Goal: Task Accomplishment & Management: Complete application form

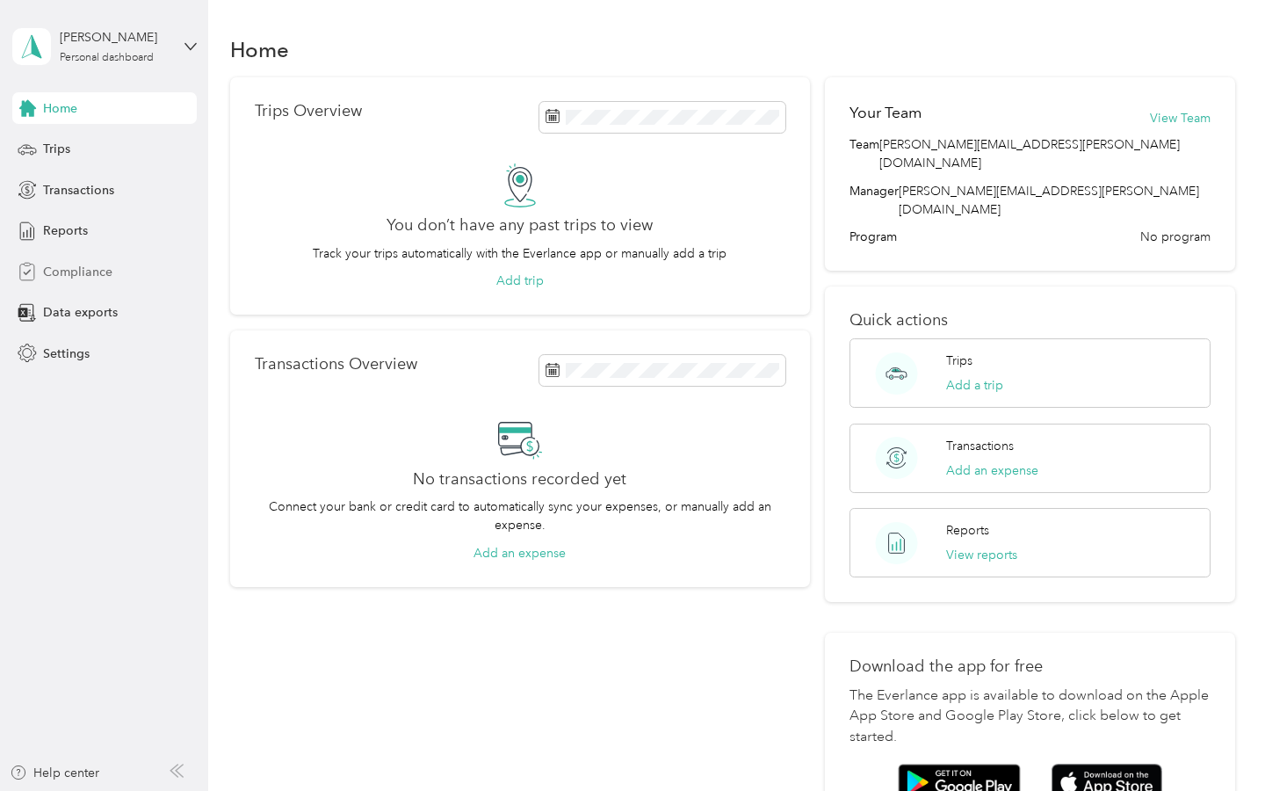
click at [93, 281] on div "Compliance" at bounding box center [104, 272] width 184 height 32
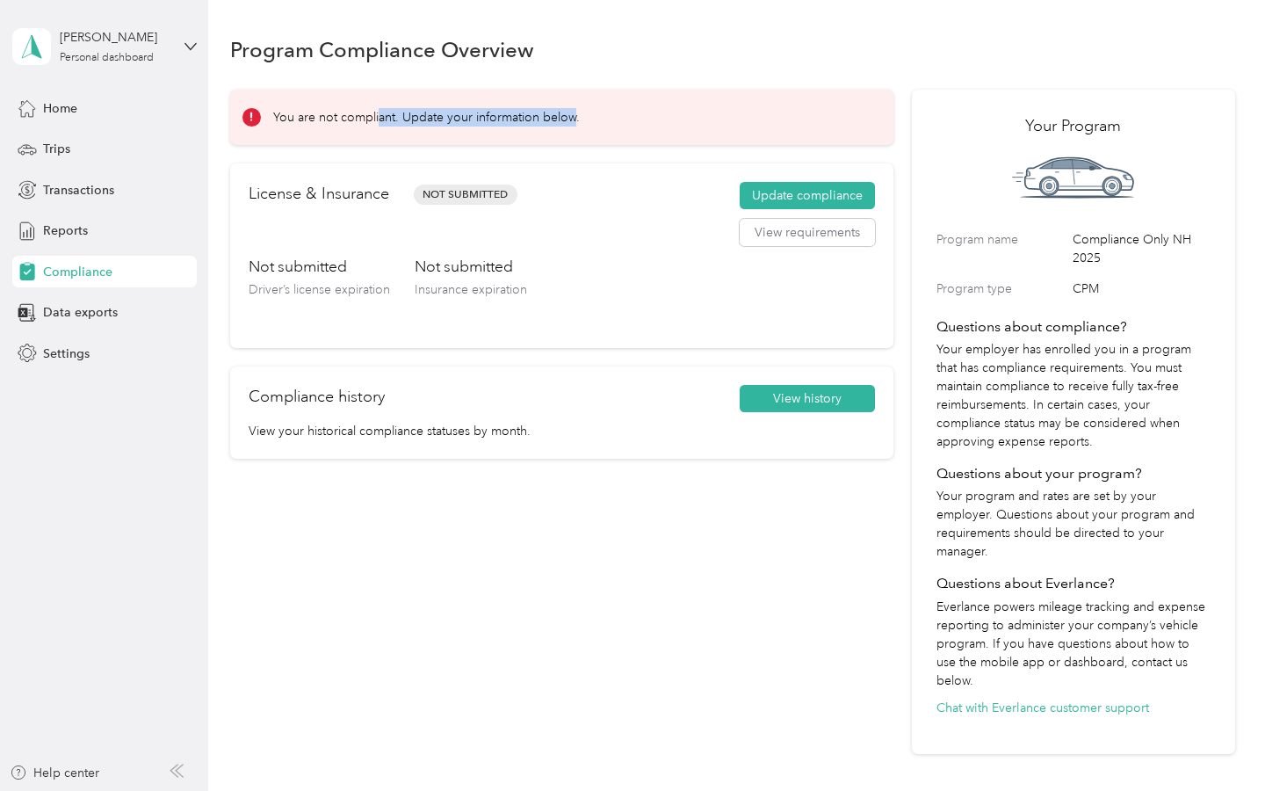
drag, startPoint x: 377, startPoint y: 118, endPoint x: 578, endPoint y: 127, distance: 201.4
click at [578, 127] on div "You are not compliant. Update your information below." at bounding box center [562, 117] width 664 height 55
click at [835, 198] on button "Update compliance" at bounding box center [807, 196] width 135 height 28
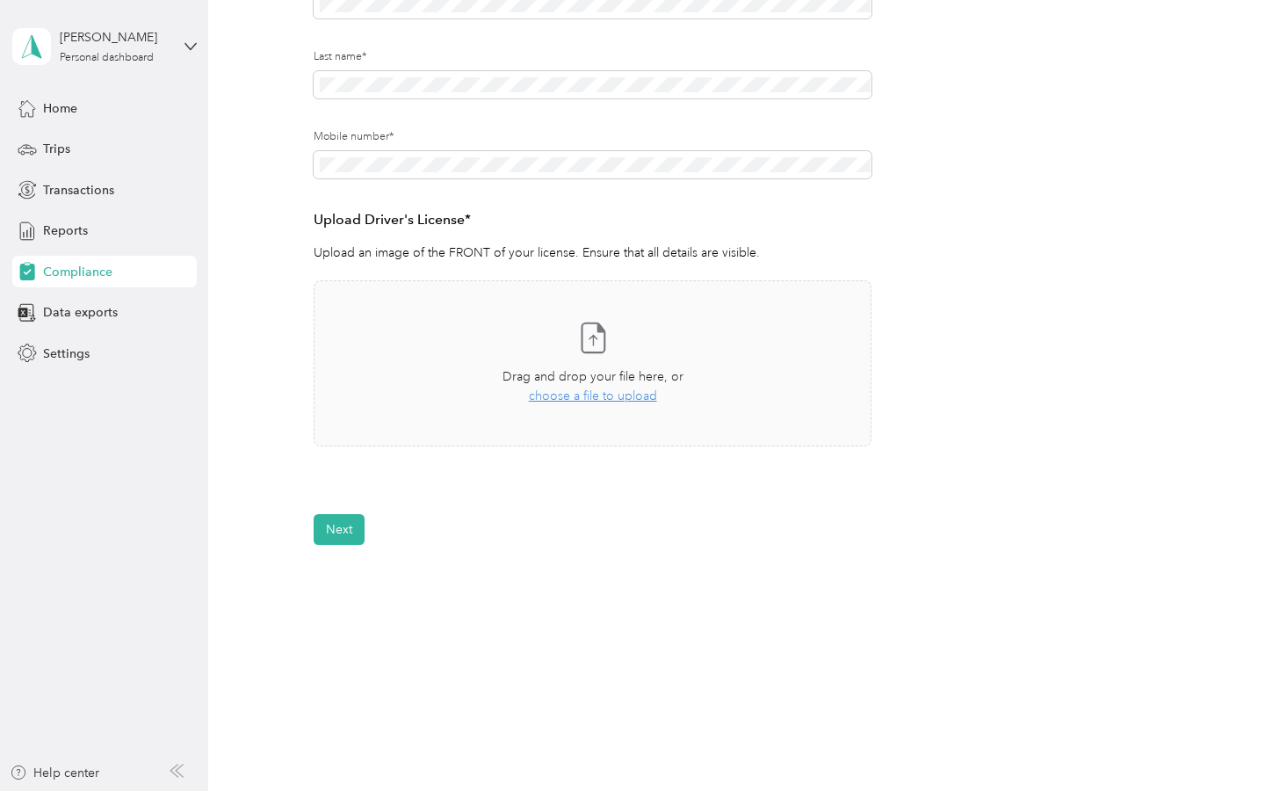
scroll to position [307, 0]
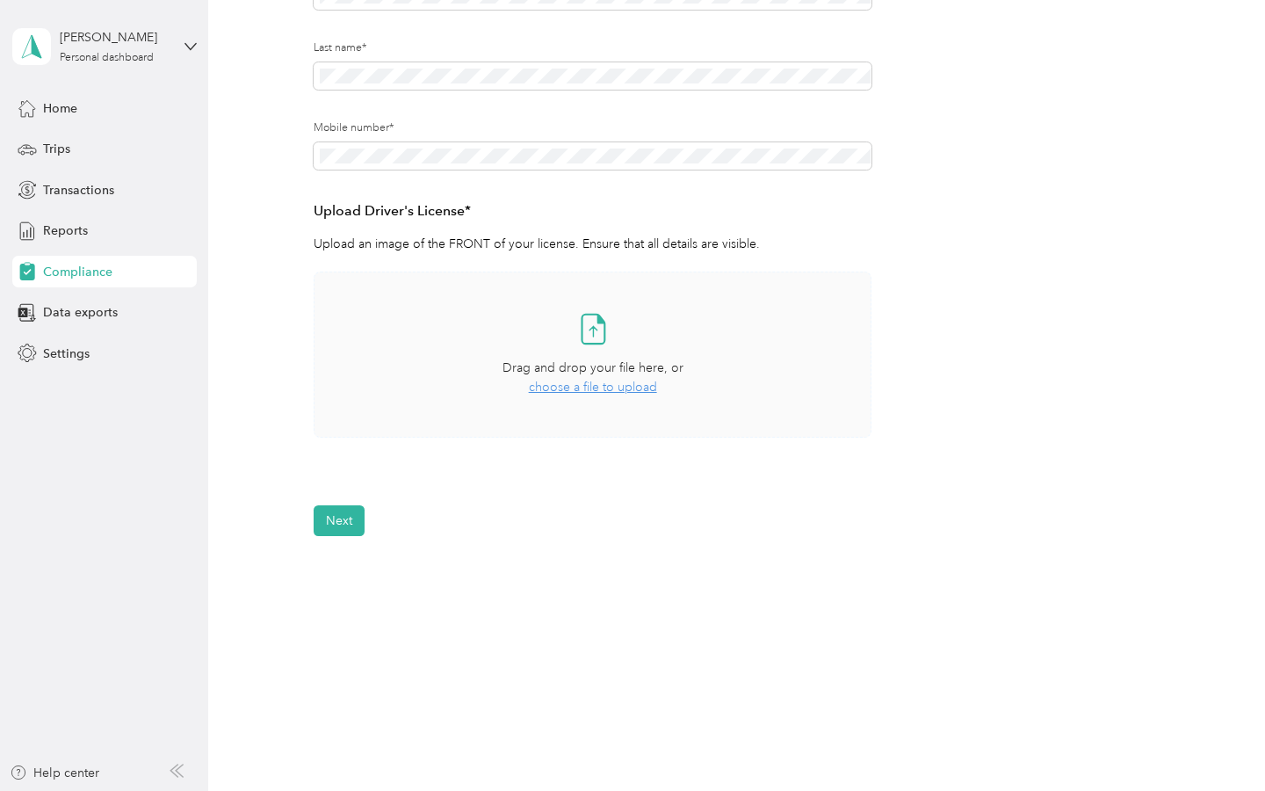
click at [596, 391] on span "choose a file to upload" at bounding box center [593, 387] width 128 height 15
click at [613, 394] on div "Drag and drop your file here, or choose a file to upload" at bounding box center [592, 377] width 181 height 39
click at [353, 525] on button "Next" at bounding box center [339, 520] width 51 height 31
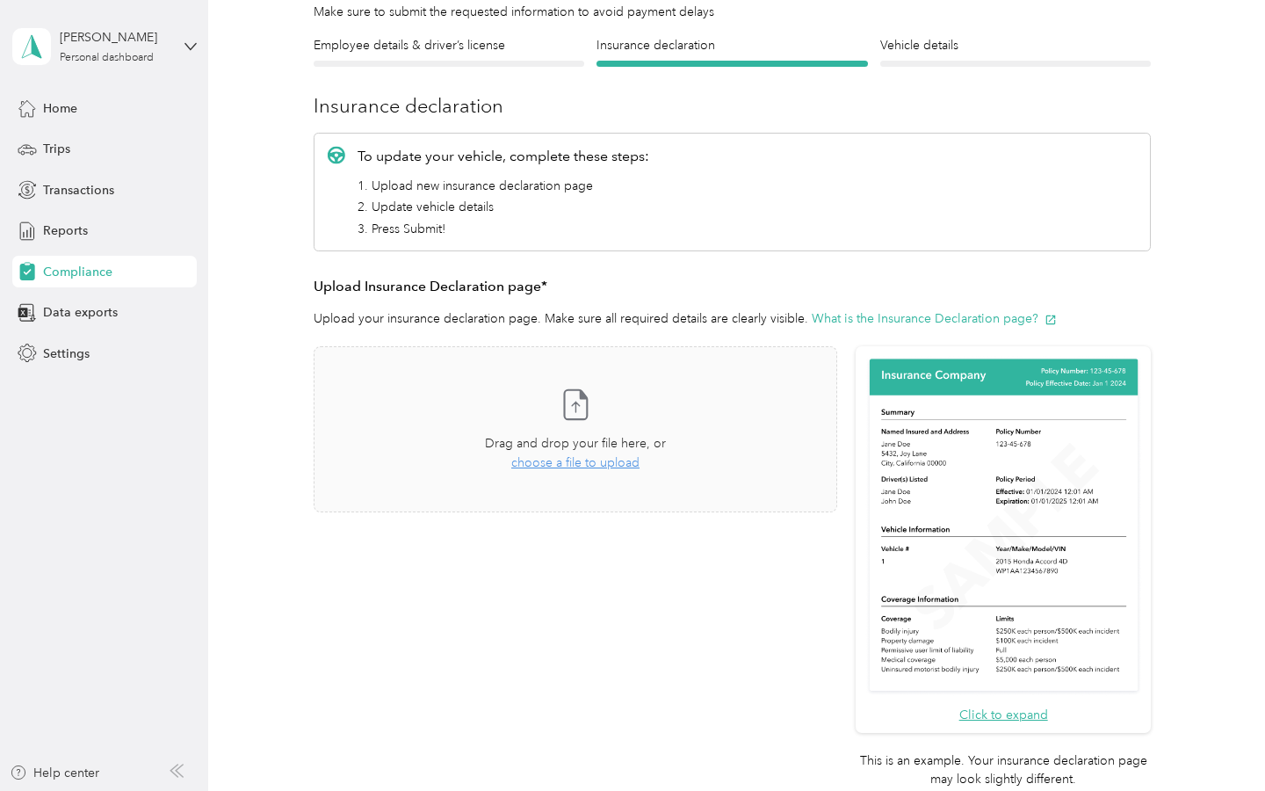
scroll to position [131, 0]
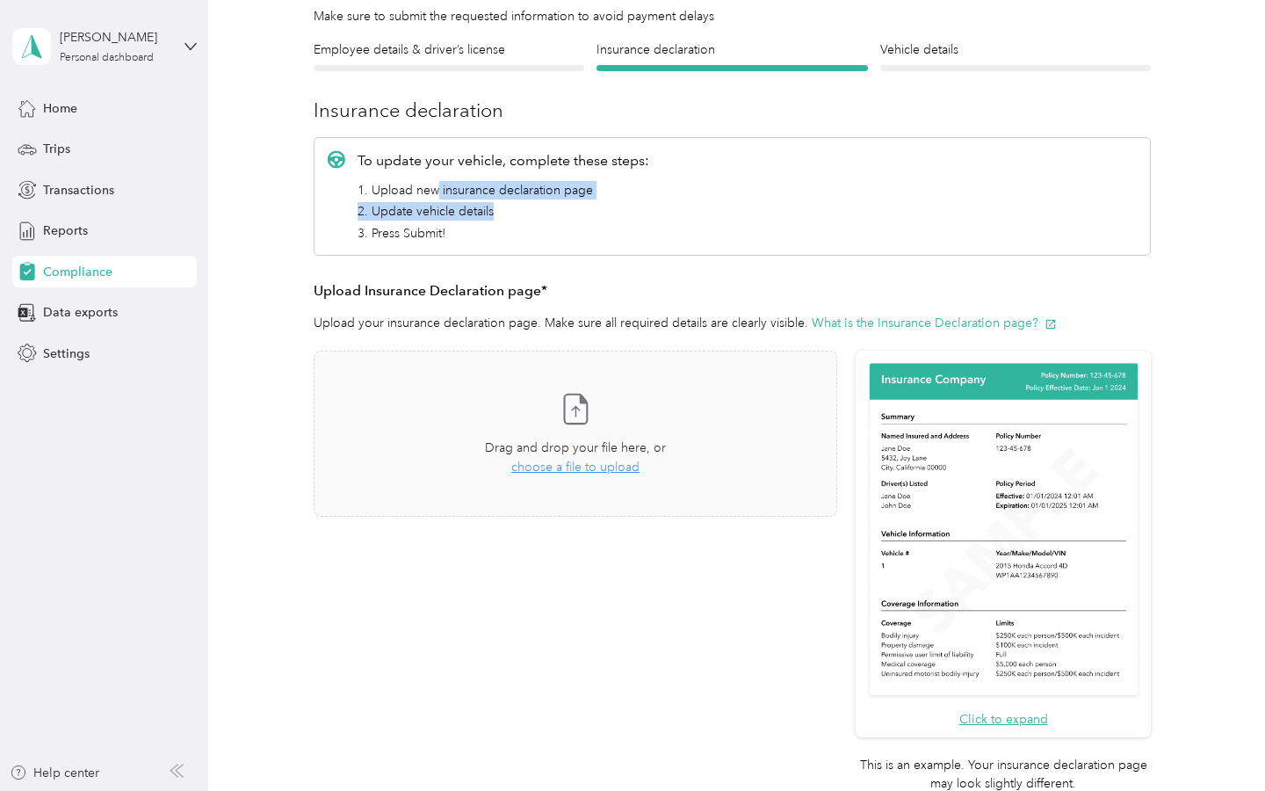
drag, startPoint x: 436, startPoint y: 197, endPoint x: 559, endPoint y: 205, distance: 123.2
click at [559, 205] on ol "1. Upload new insurance declaration page 2. Update vehicle details 3. Press Sub…" at bounding box center [504, 211] width 292 height 61
click at [559, 205] on li "2. Update vehicle details" at bounding box center [504, 211] width 292 height 18
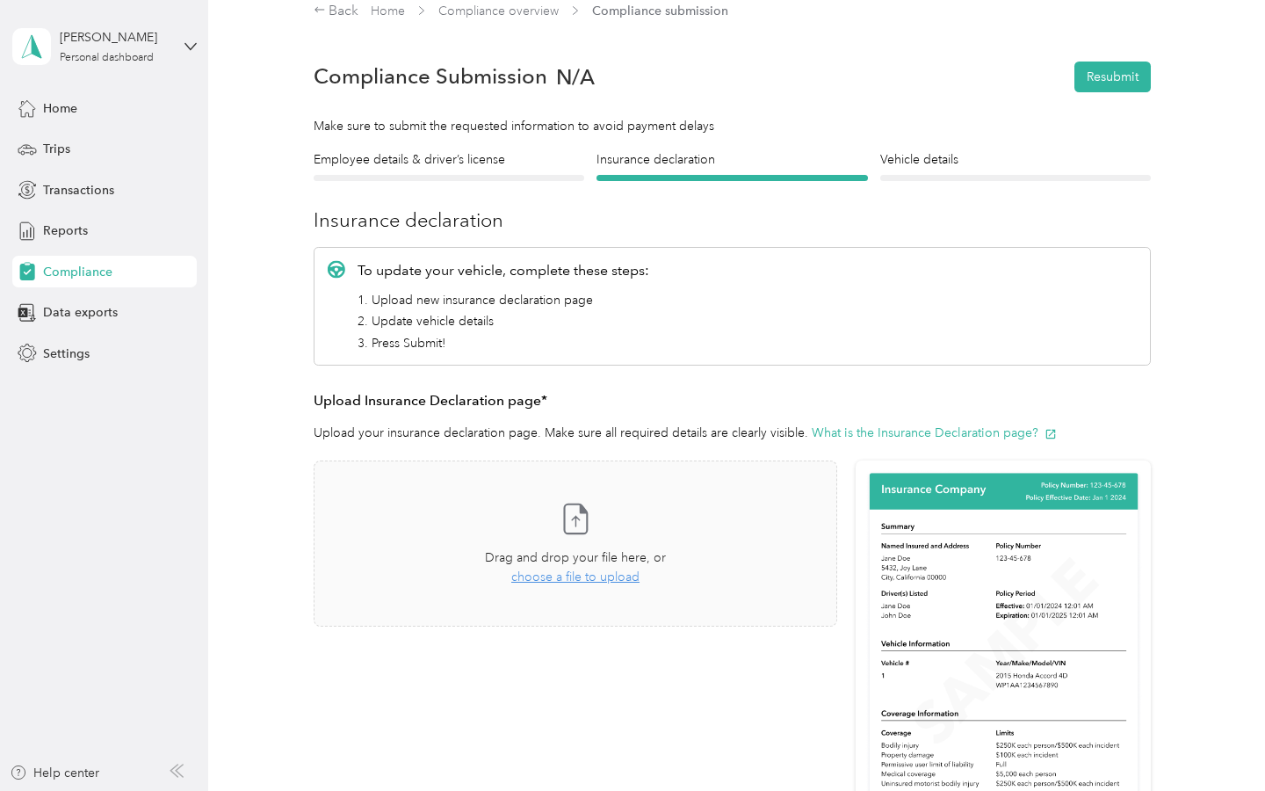
scroll to position [18, 0]
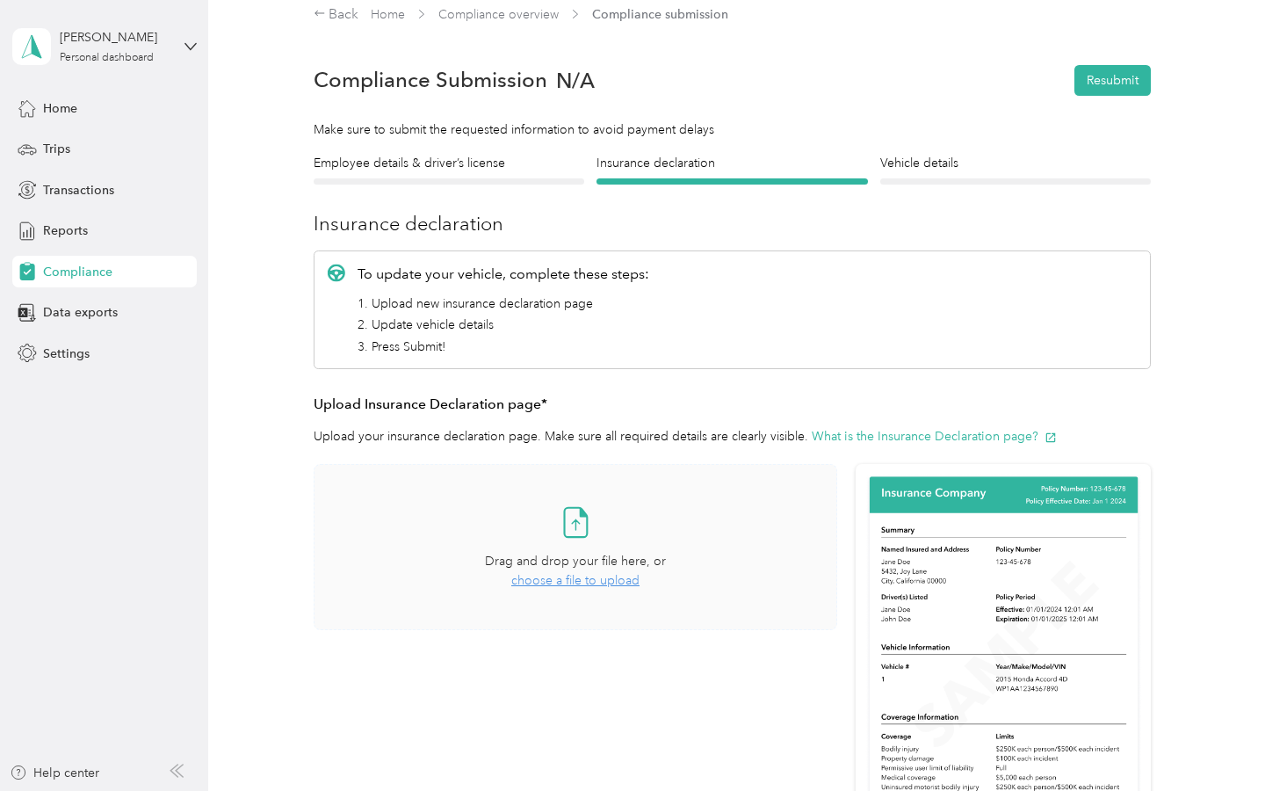
click at [621, 584] on span "choose a file to upload" at bounding box center [575, 580] width 128 height 15
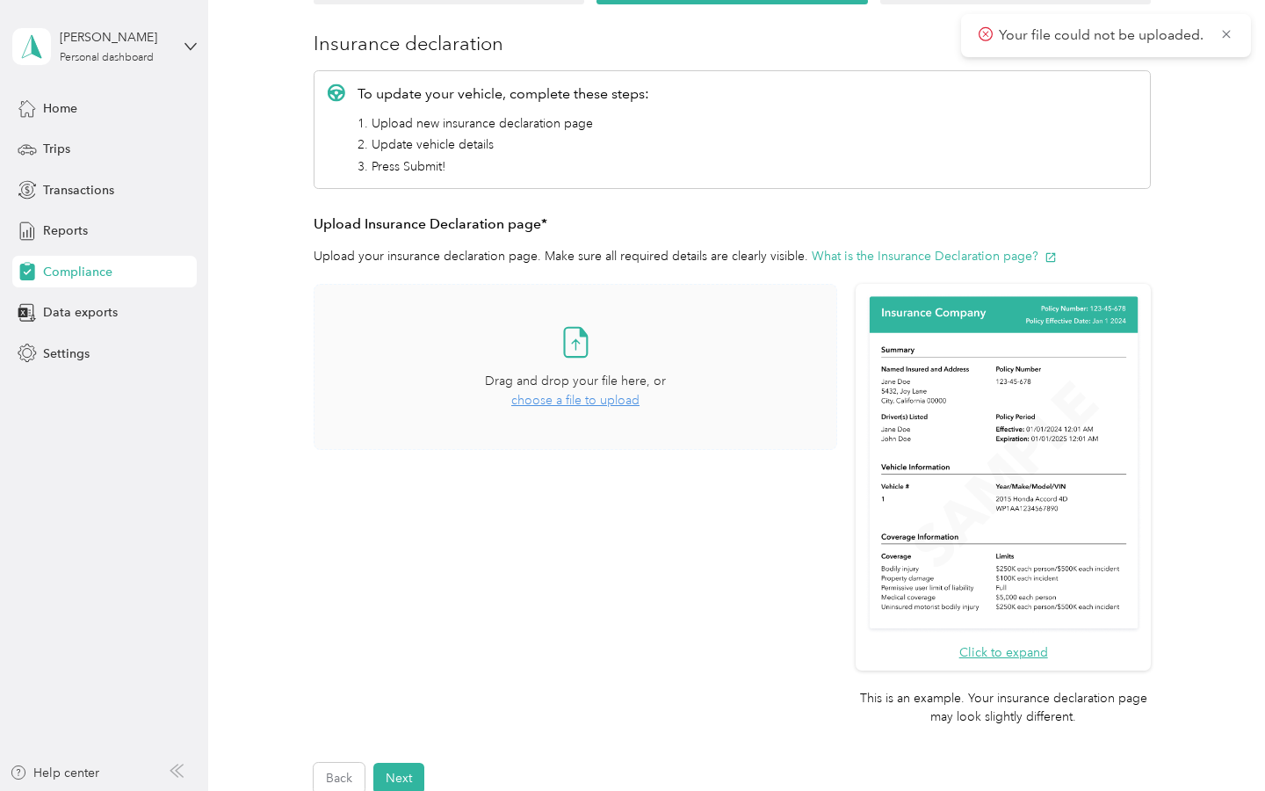
scroll to position [456, 0]
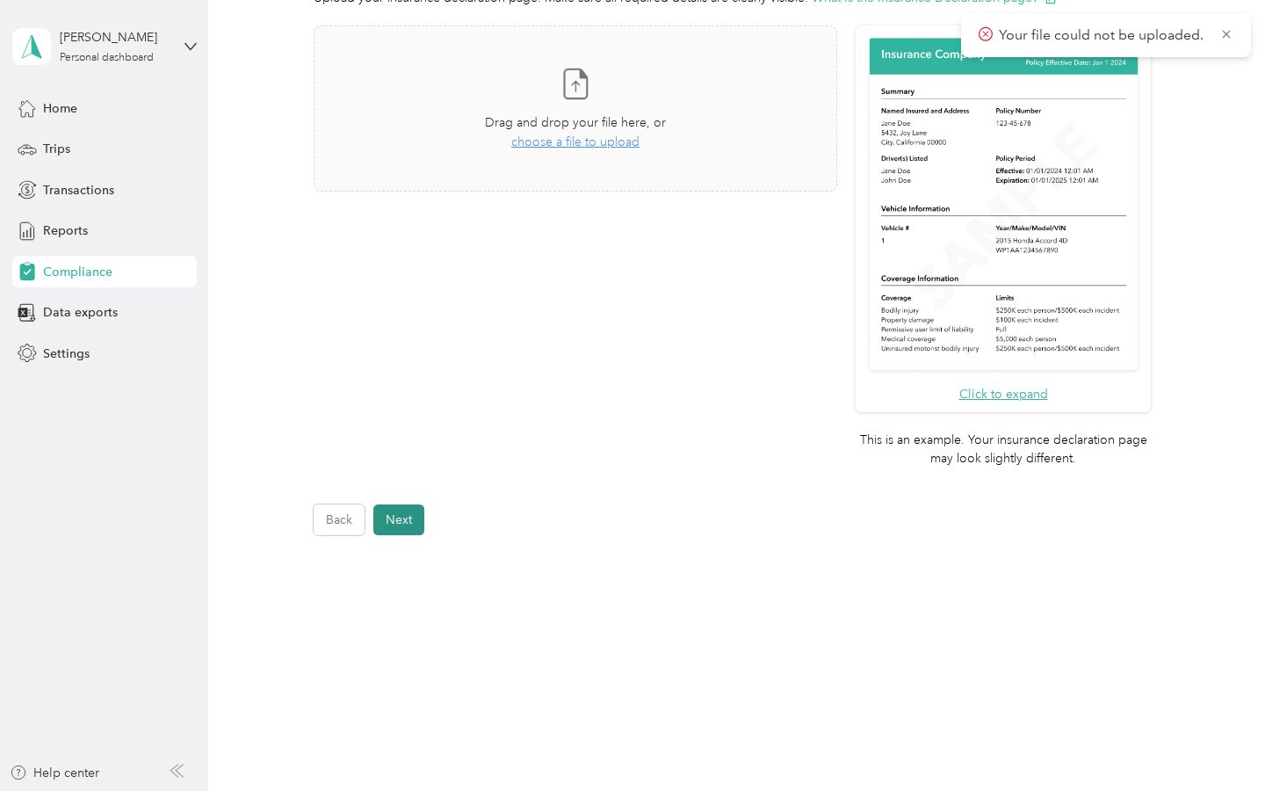
click at [399, 512] on button "Next" at bounding box center [398, 519] width 51 height 31
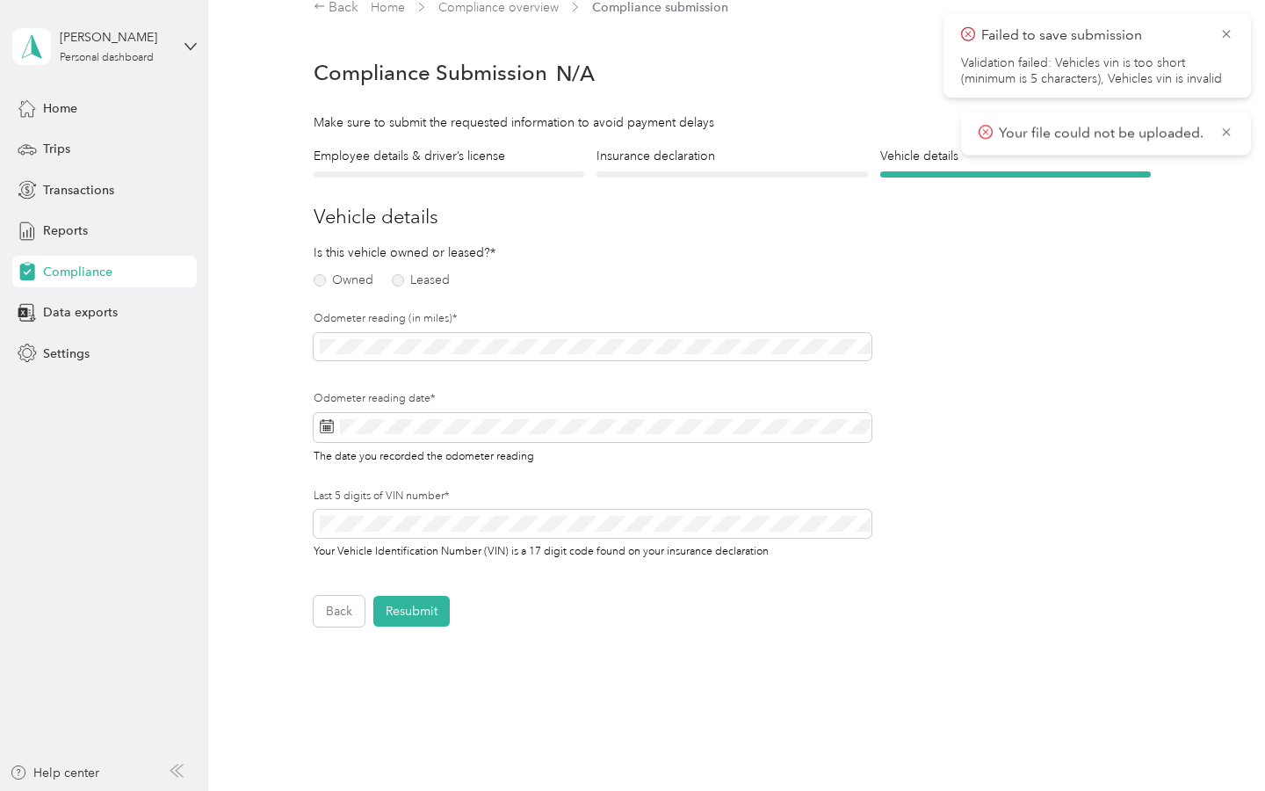
scroll to position [21, 0]
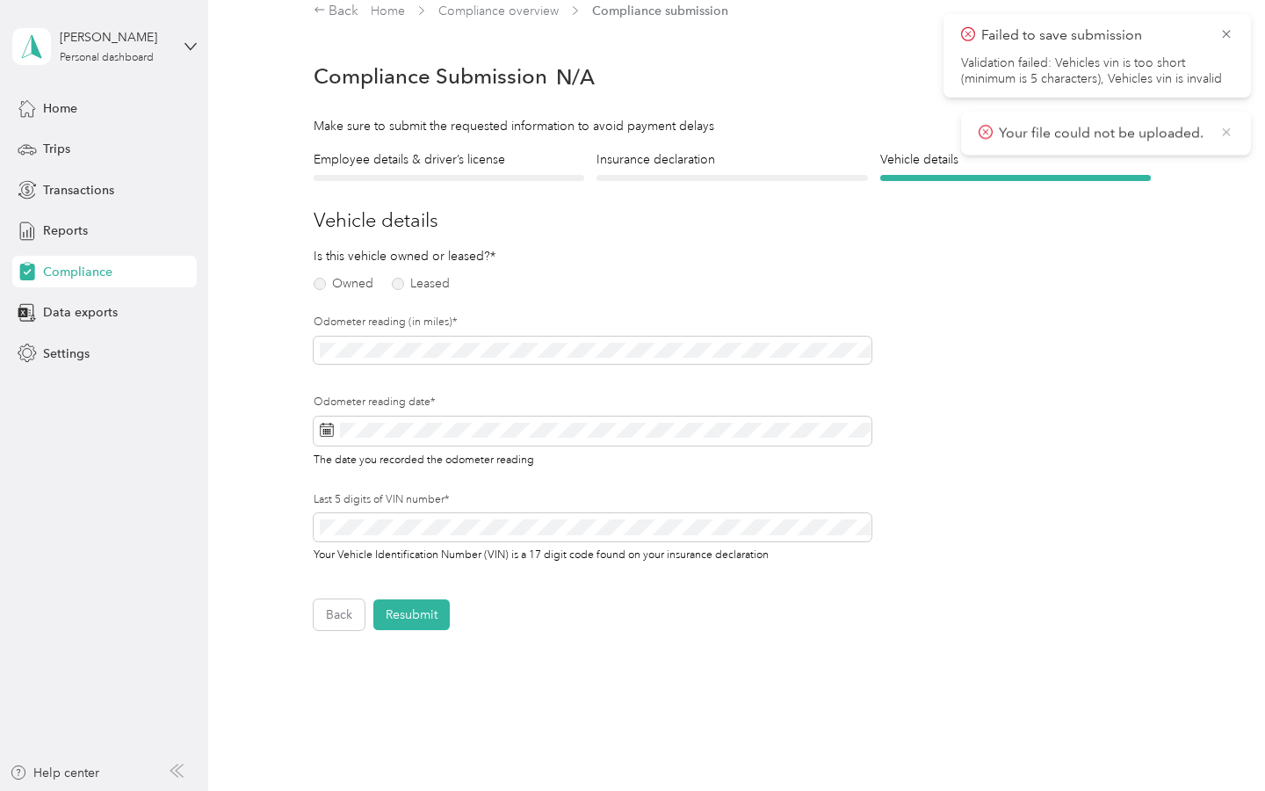
click at [1220, 134] on icon at bounding box center [1226, 132] width 14 height 16
click at [347, 617] on button "Back" at bounding box center [339, 614] width 51 height 31
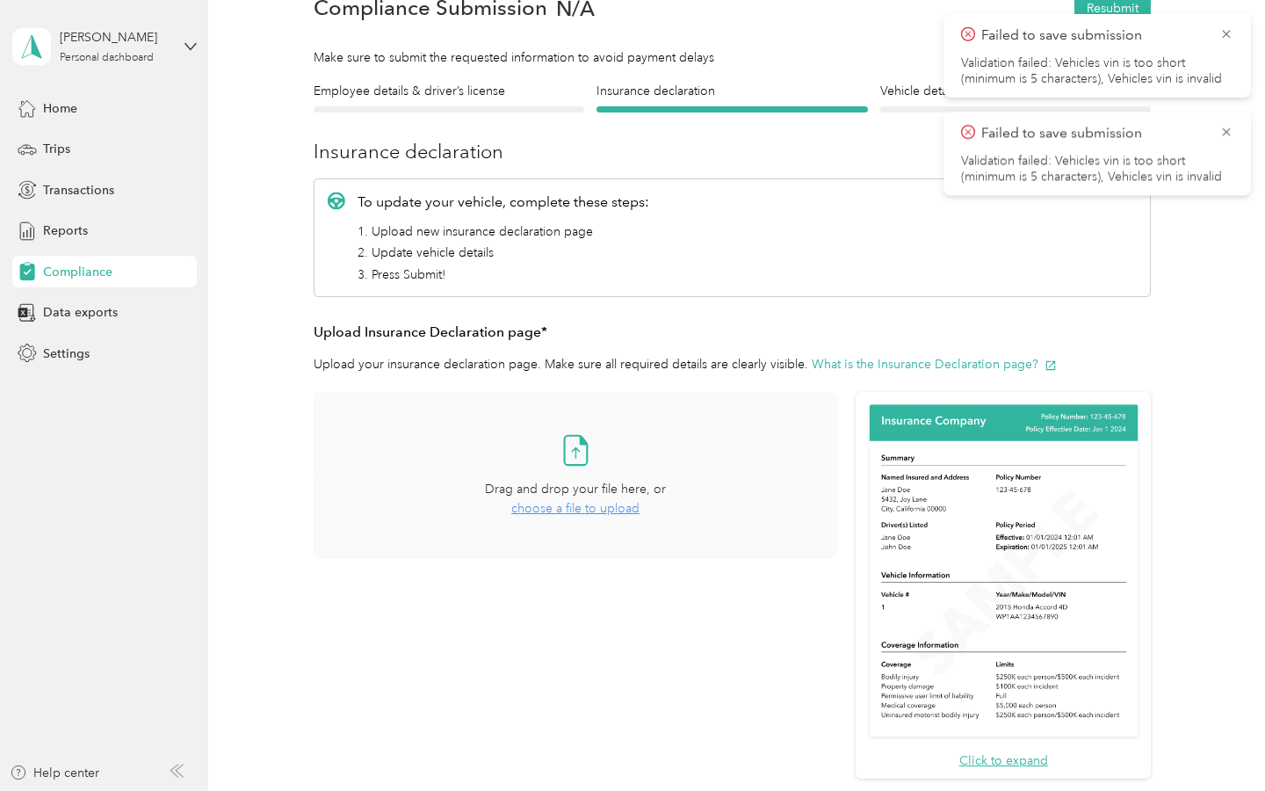
scroll to position [108, 0]
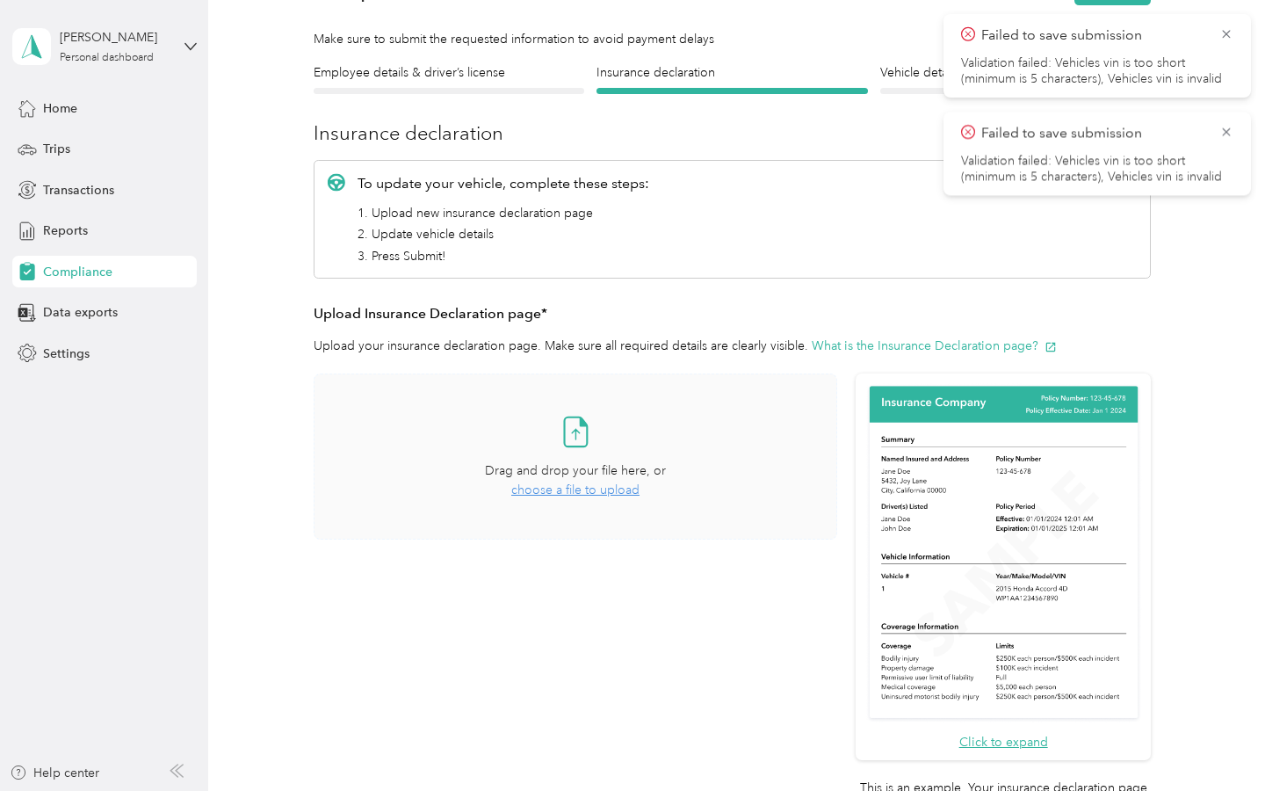
click at [603, 499] on div "Take a photo or choose a photo from your library Drag and drop your file here, …" at bounding box center [576, 456] width 494 height 136
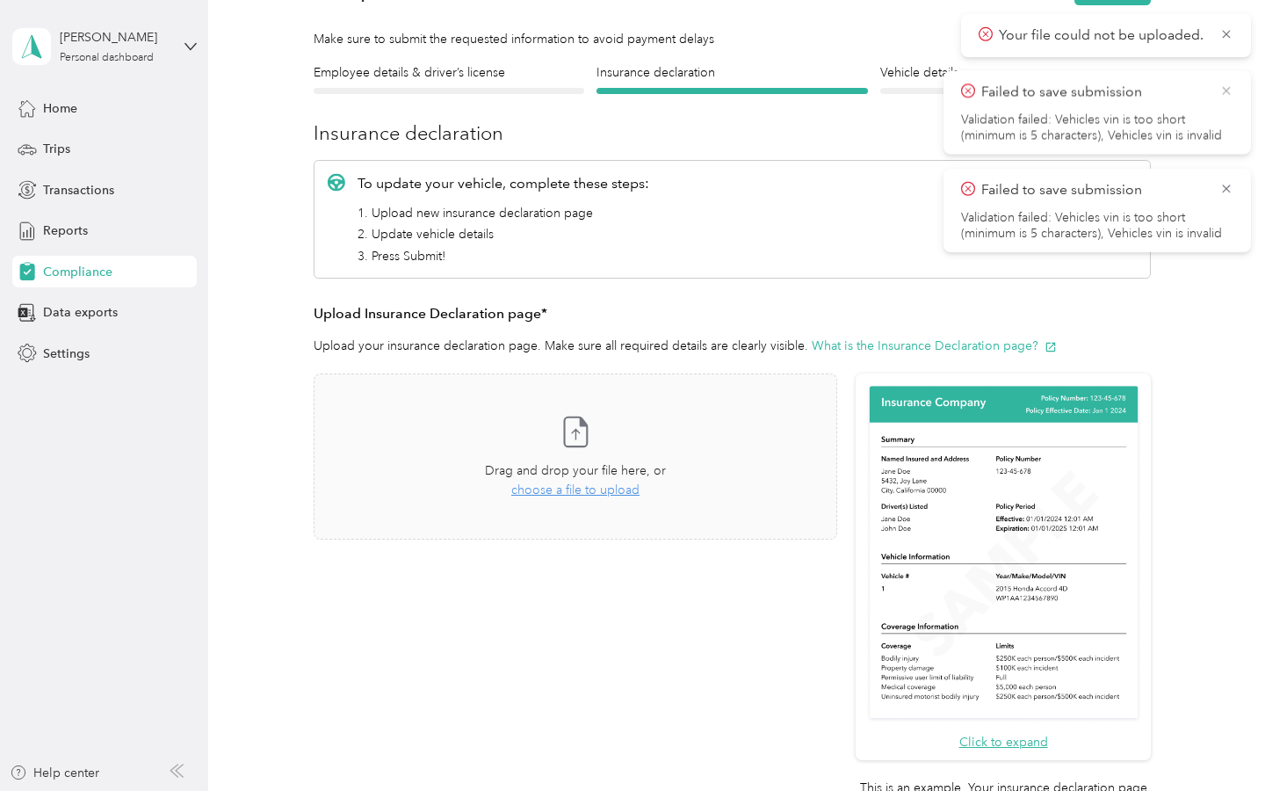
click at [1224, 93] on icon at bounding box center [1226, 91] width 14 height 16
click at [1224, 42] on span "Your file could not be uploaded." at bounding box center [1106, 36] width 255 height 22
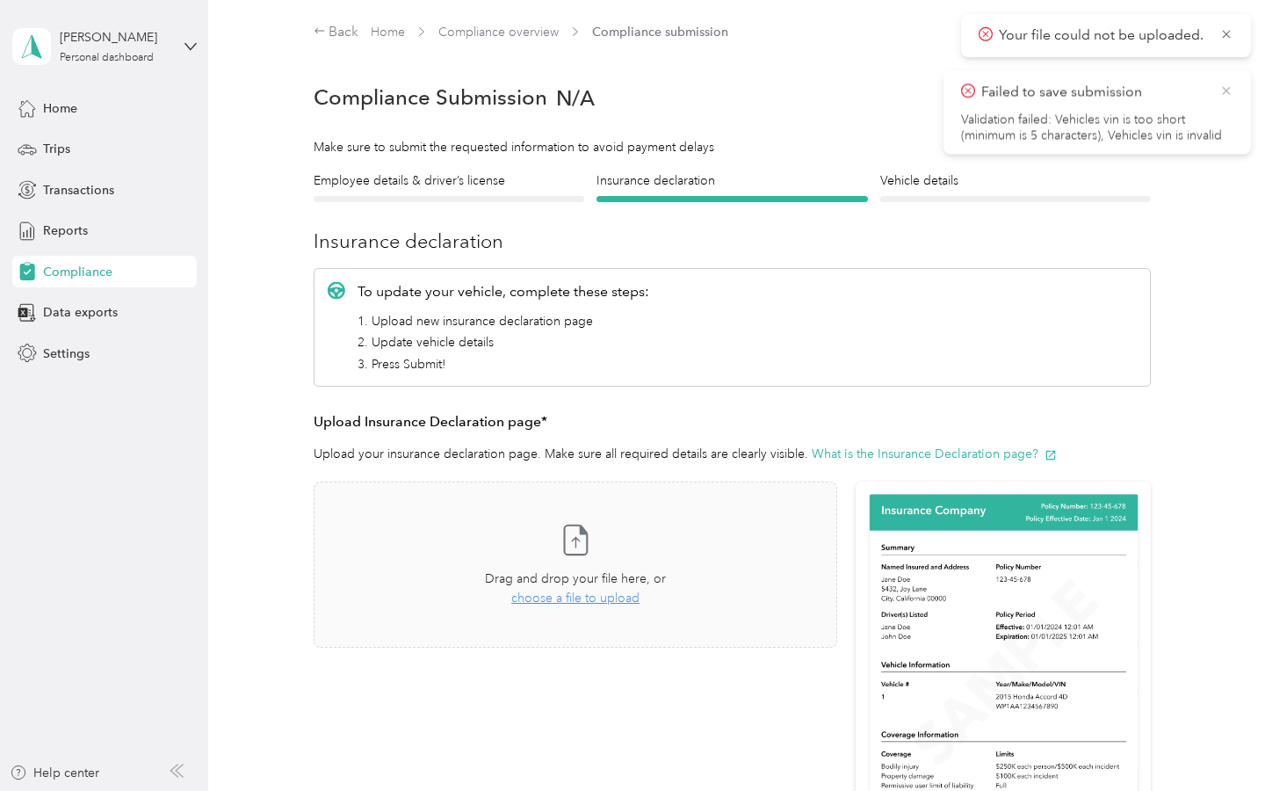
click at [1224, 89] on icon at bounding box center [1226, 91] width 14 height 16
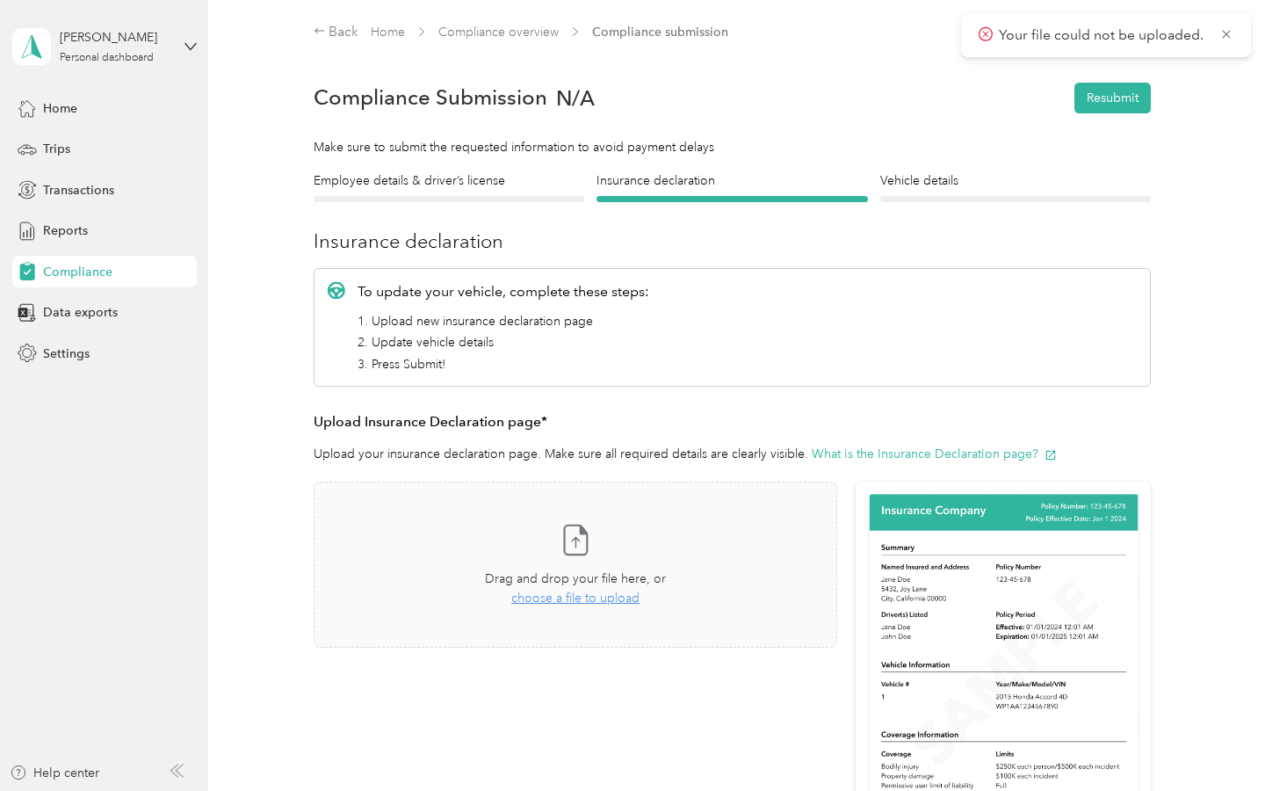
drag, startPoint x: 904, startPoint y: 189, endPoint x: 741, endPoint y: 230, distance: 167.7
click at [886, 193] on div "Vehicle details Vehicle" at bounding box center [1015, 186] width 271 height 31
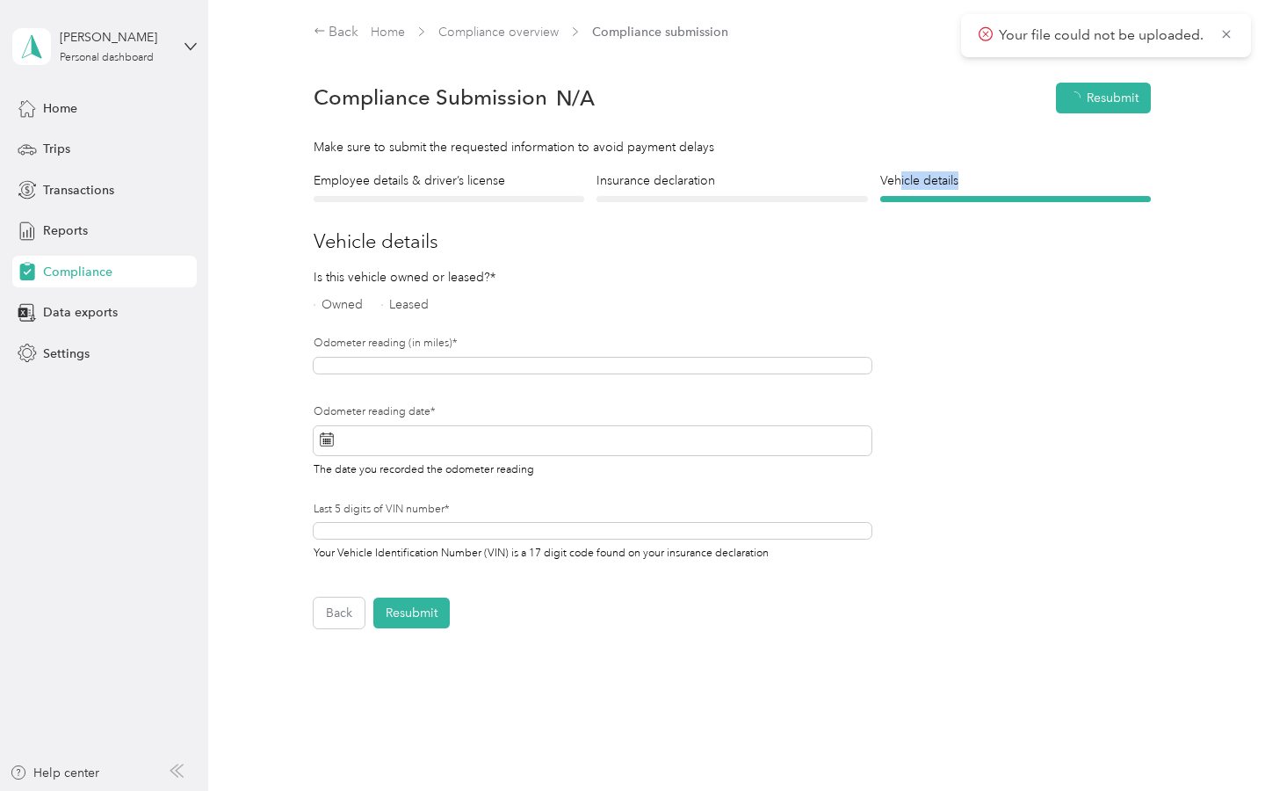
scroll to position [21, 0]
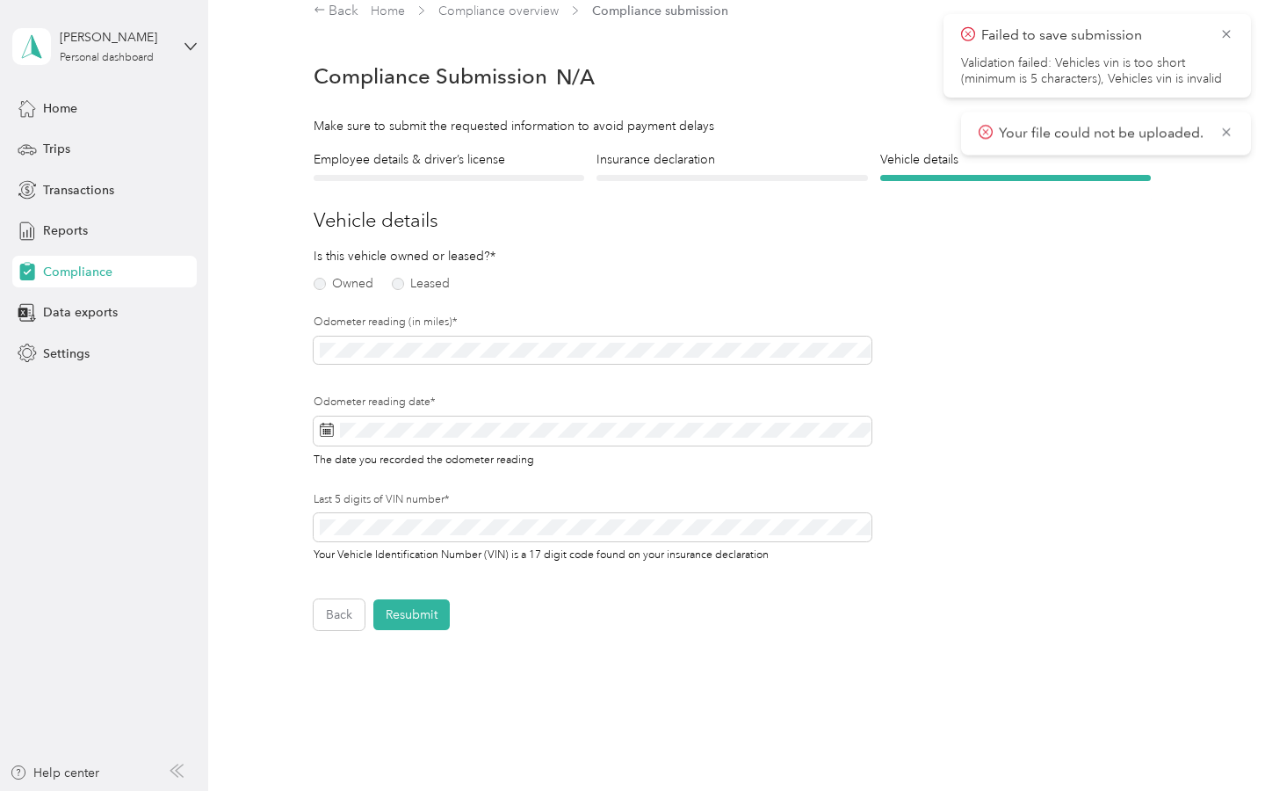
click at [453, 170] on div "Employee details & driver’s license License" at bounding box center [449, 165] width 271 height 31
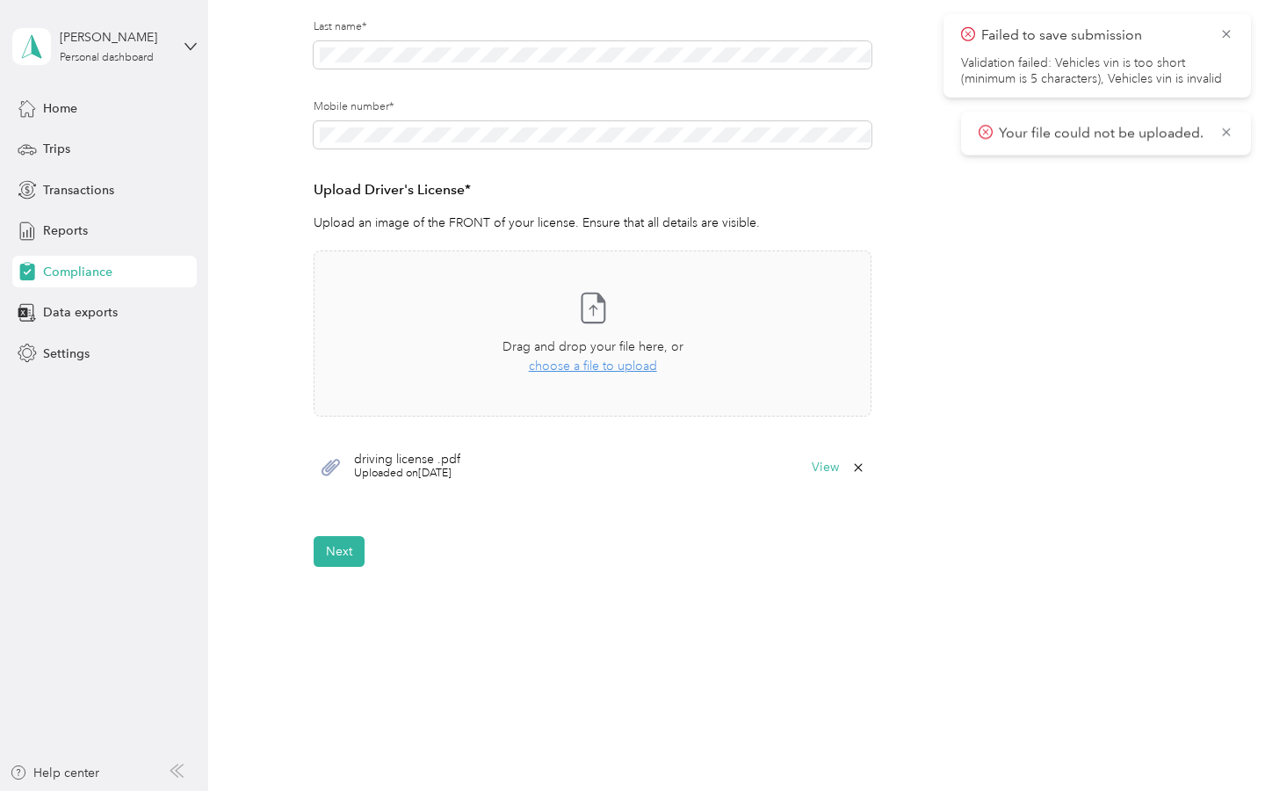
scroll to position [360, 0]
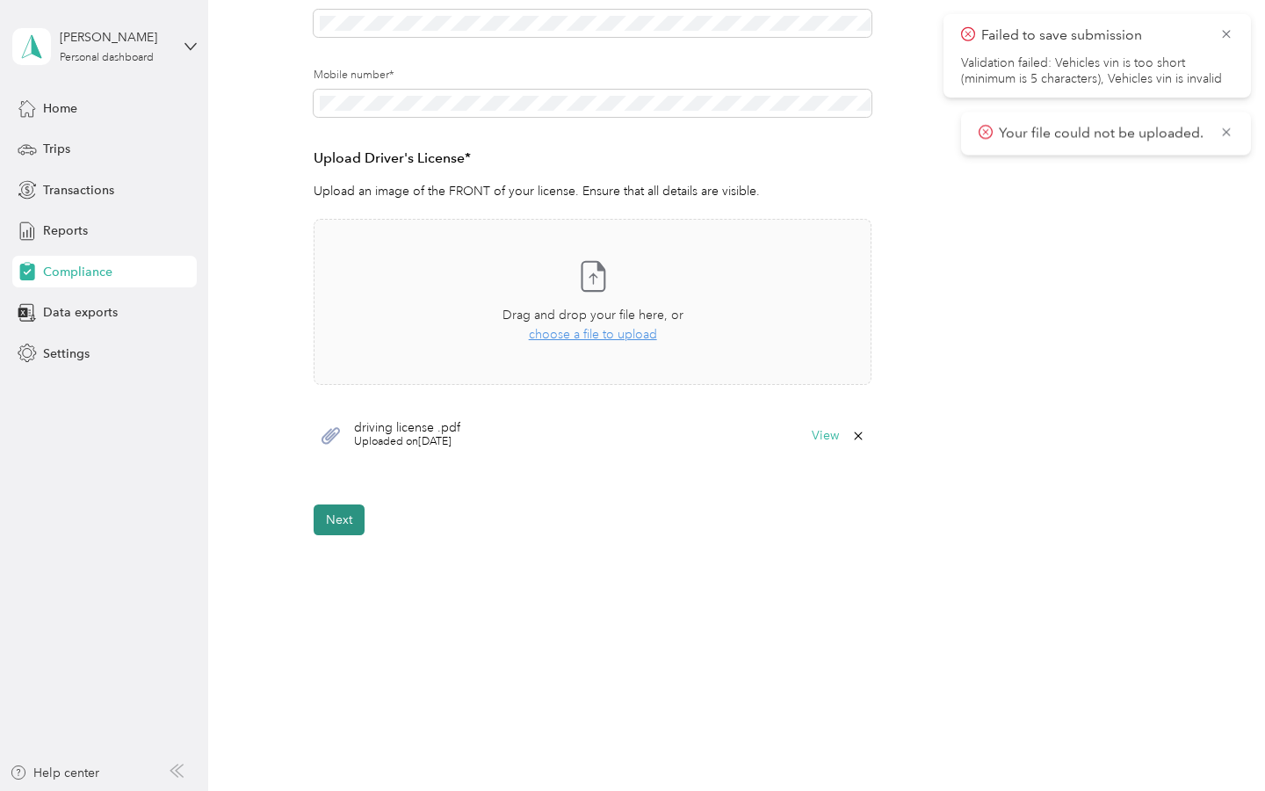
click at [353, 520] on button "Next" at bounding box center [339, 519] width 51 height 31
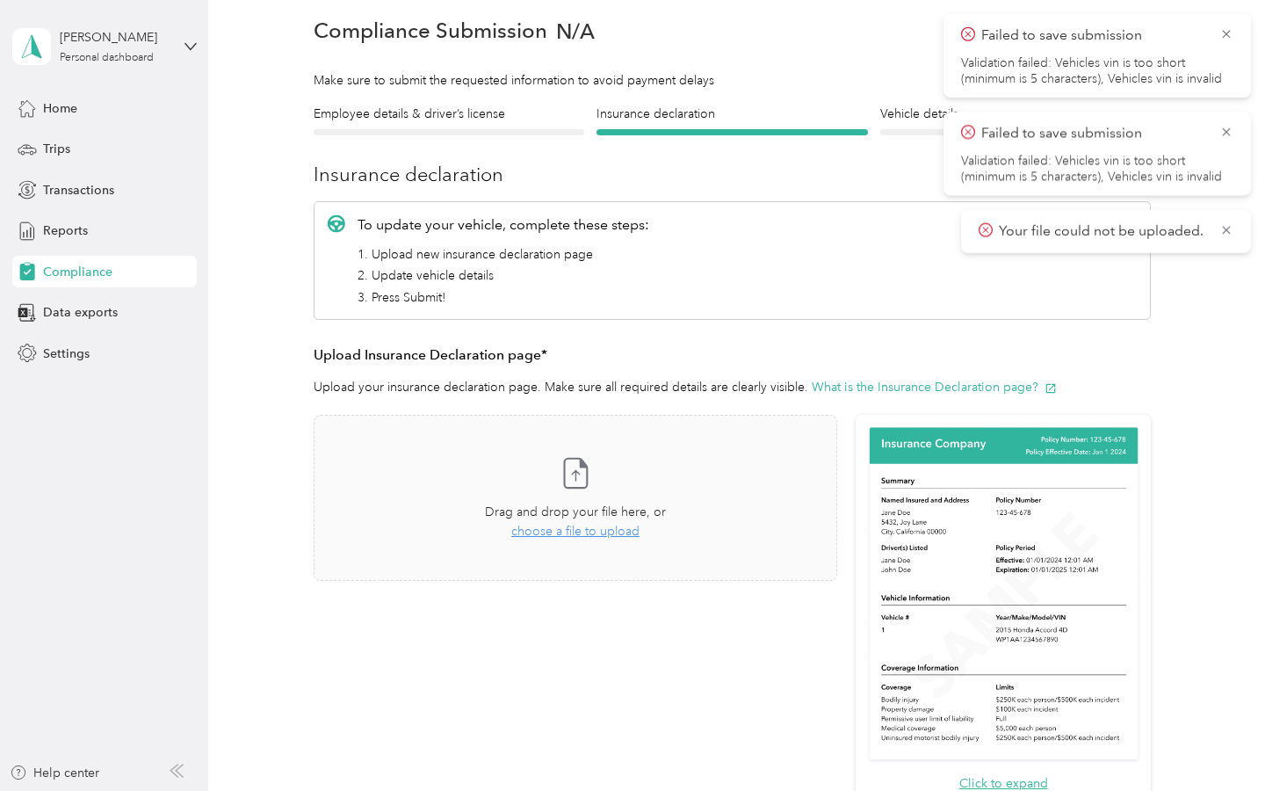
scroll to position [21, 0]
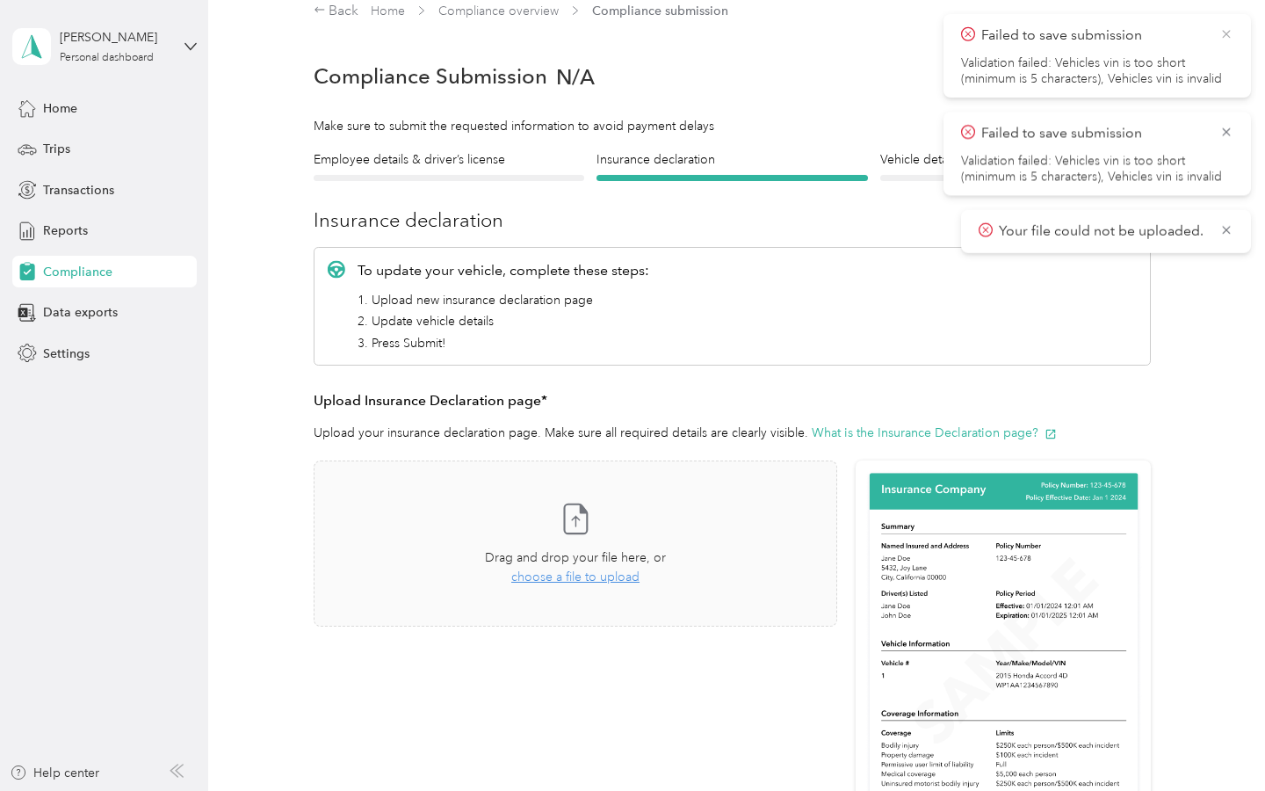
click at [1230, 33] on icon at bounding box center [1226, 34] width 14 height 16
click at [1226, 40] on icon at bounding box center [1226, 34] width 14 height 16
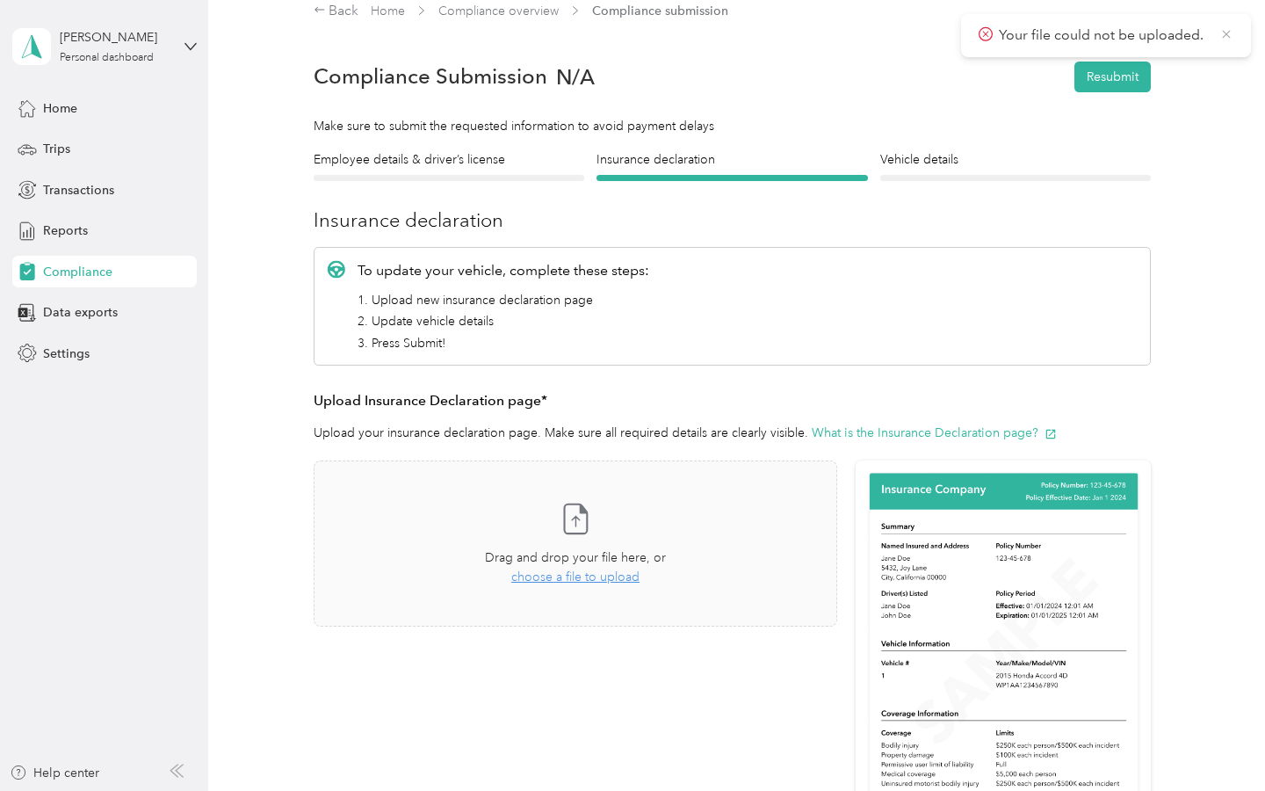
click at [1228, 40] on icon at bounding box center [1226, 34] width 14 height 16
click at [994, 172] on div "Vehicle details Vehicle" at bounding box center [1015, 165] width 271 height 31
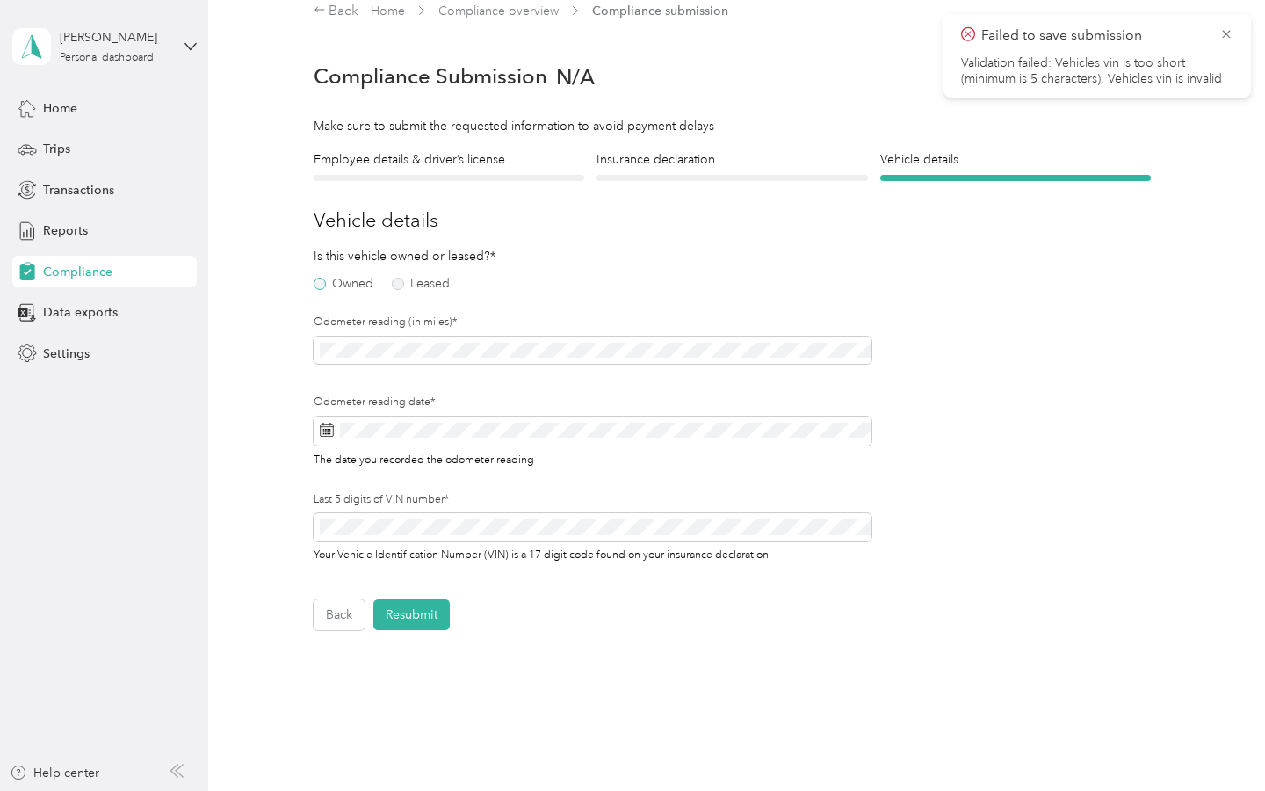
click at [344, 284] on label "Owned" at bounding box center [344, 284] width 60 height 12
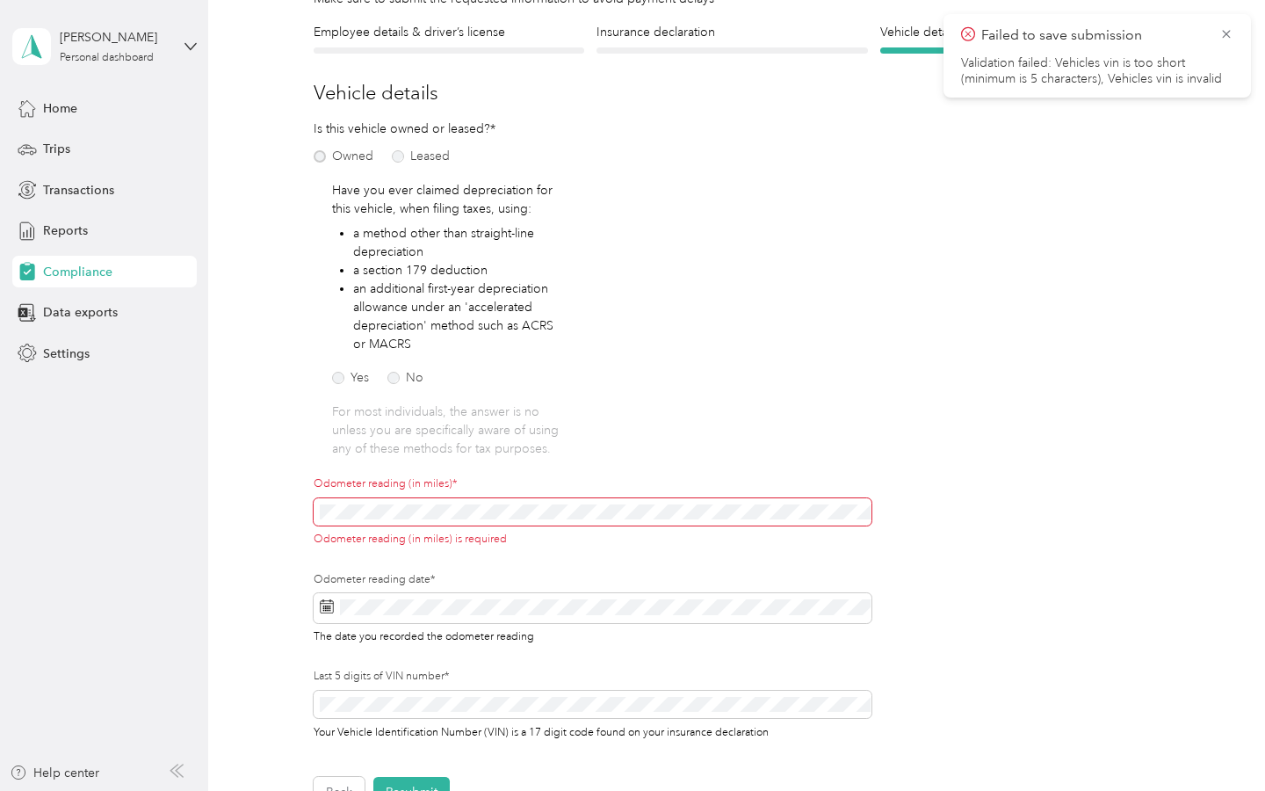
scroll to position [213, 0]
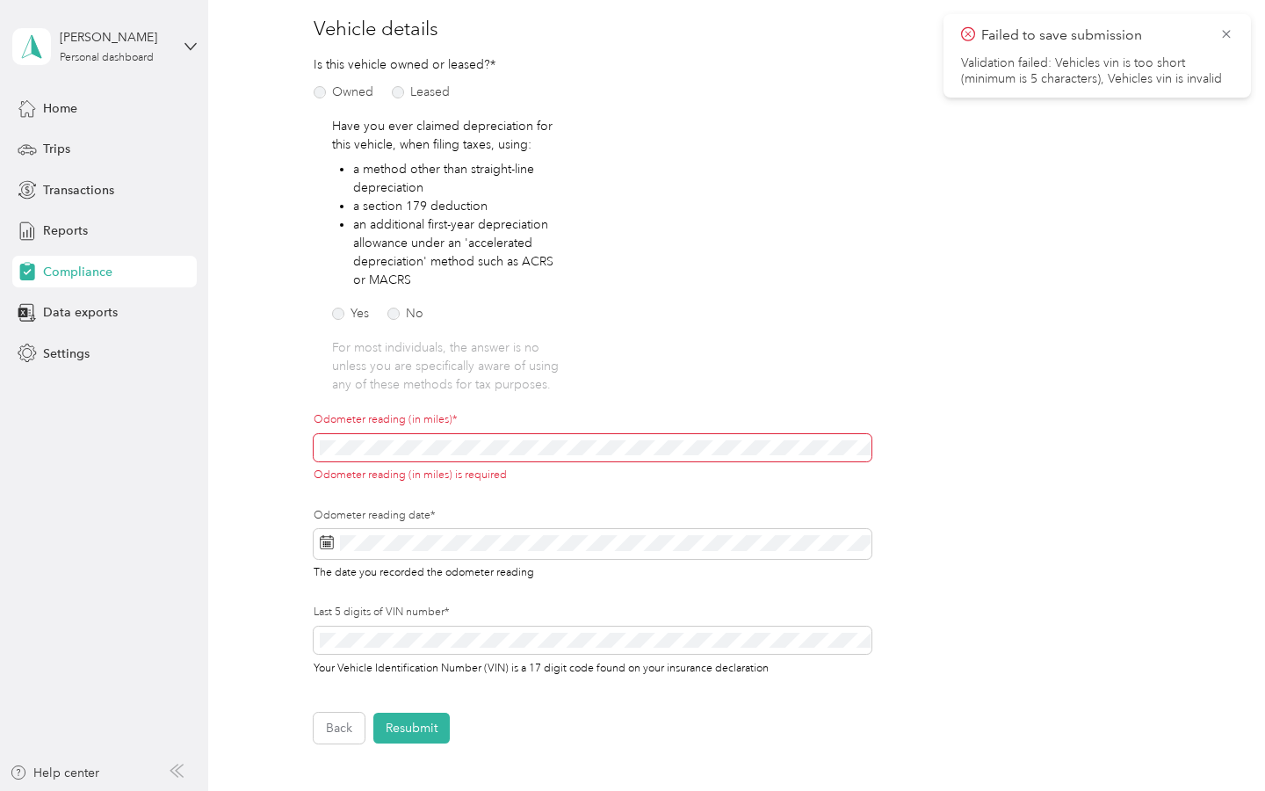
click at [461, 438] on span at bounding box center [593, 448] width 559 height 28
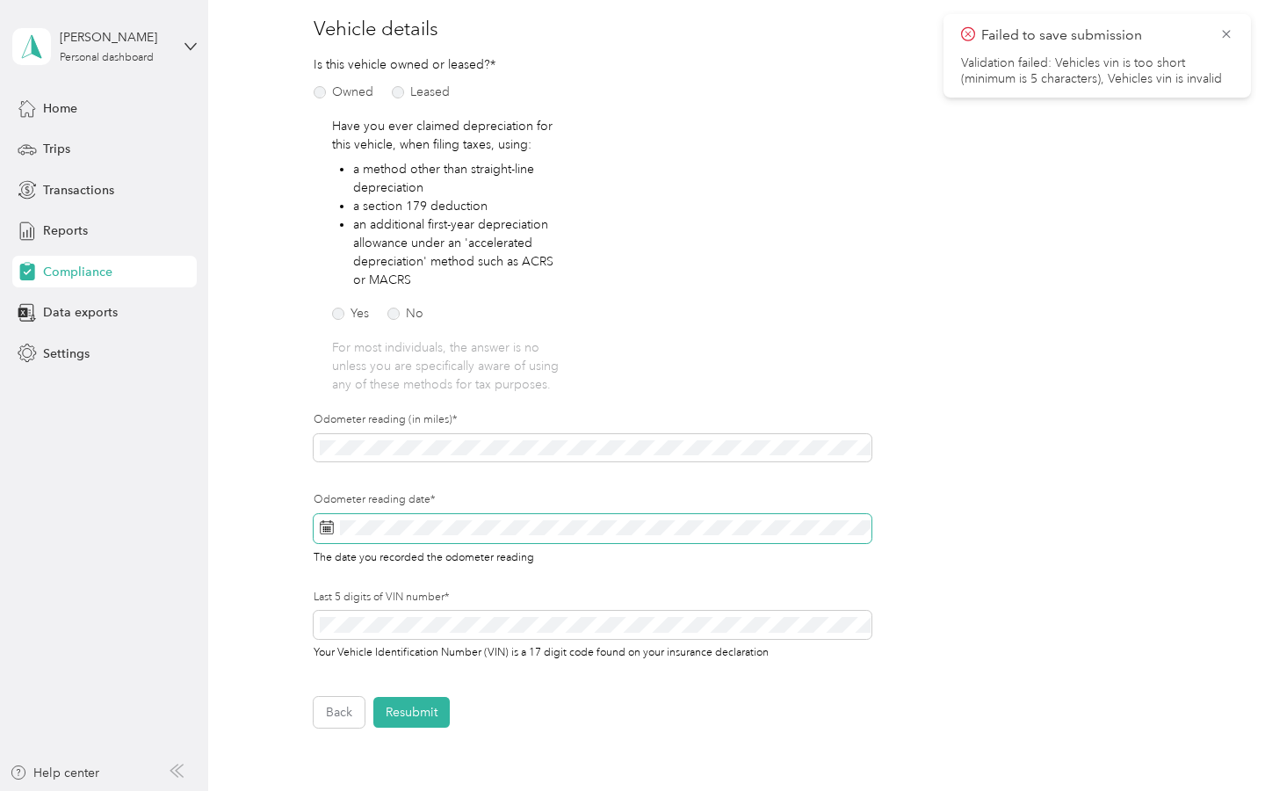
click at [444, 517] on span at bounding box center [593, 529] width 559 height 30
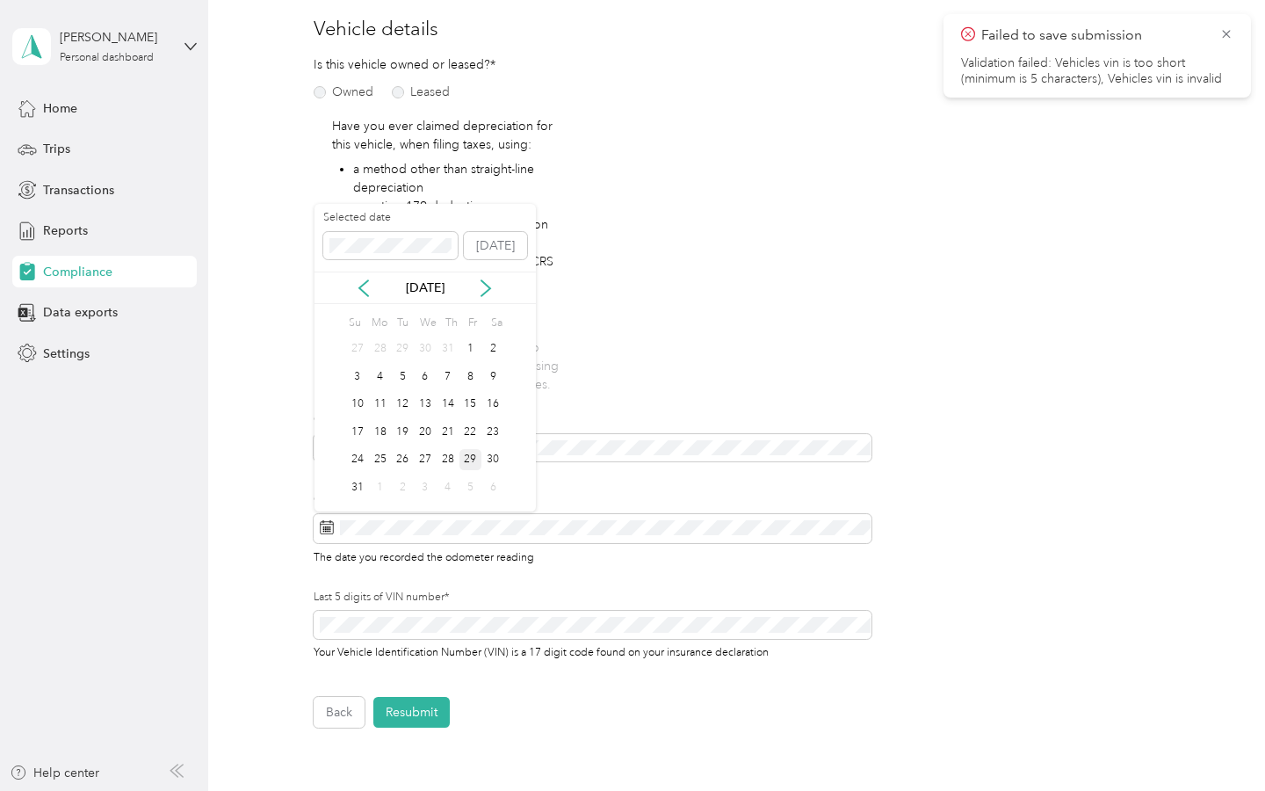
click at [474, 454] on div "29" at bounding box center [470, 460] width 23 height 22
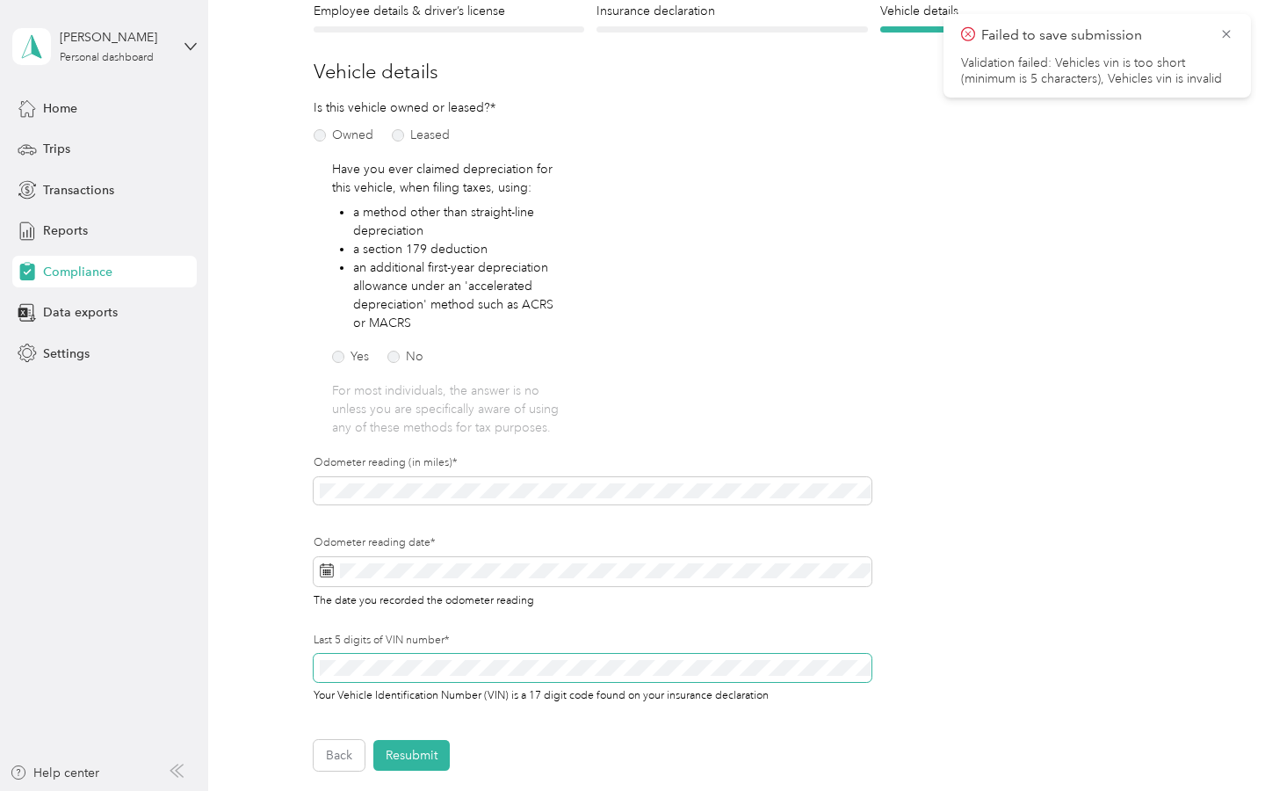
scroll to position [169, 0]
click at [401, 358] on label "No" at bounding box center [405, 357] width 36 height 12
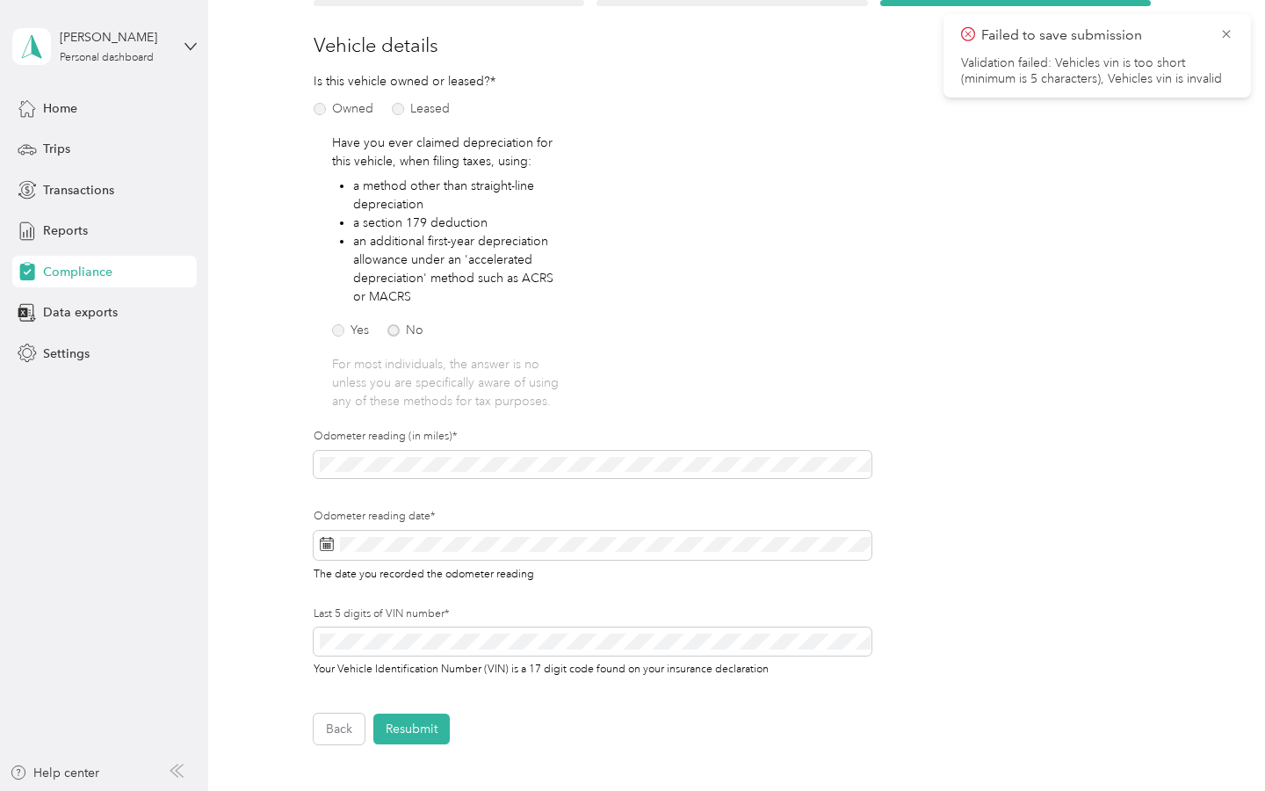
scroll to position [405, 0]
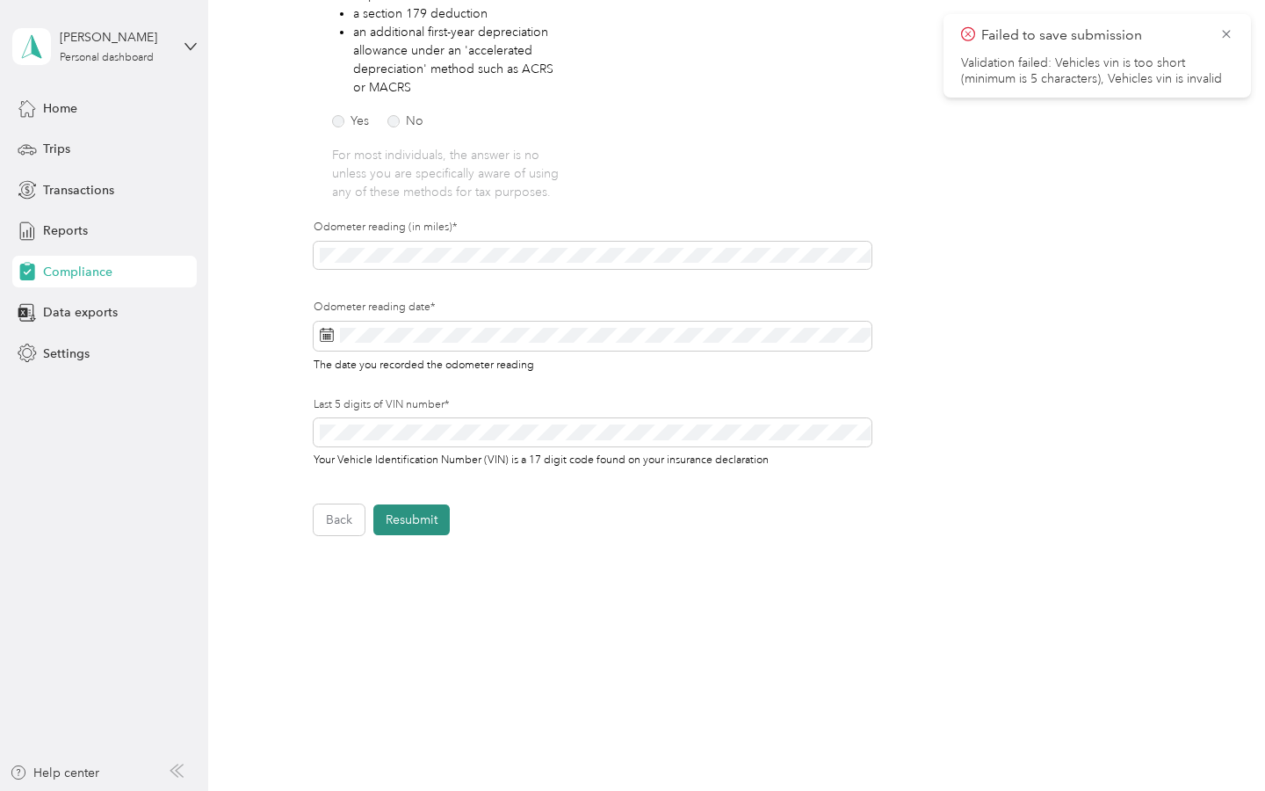
click at [416, 522] on button "Resubmit" at bounding box center [411, 519] width 76 height 31
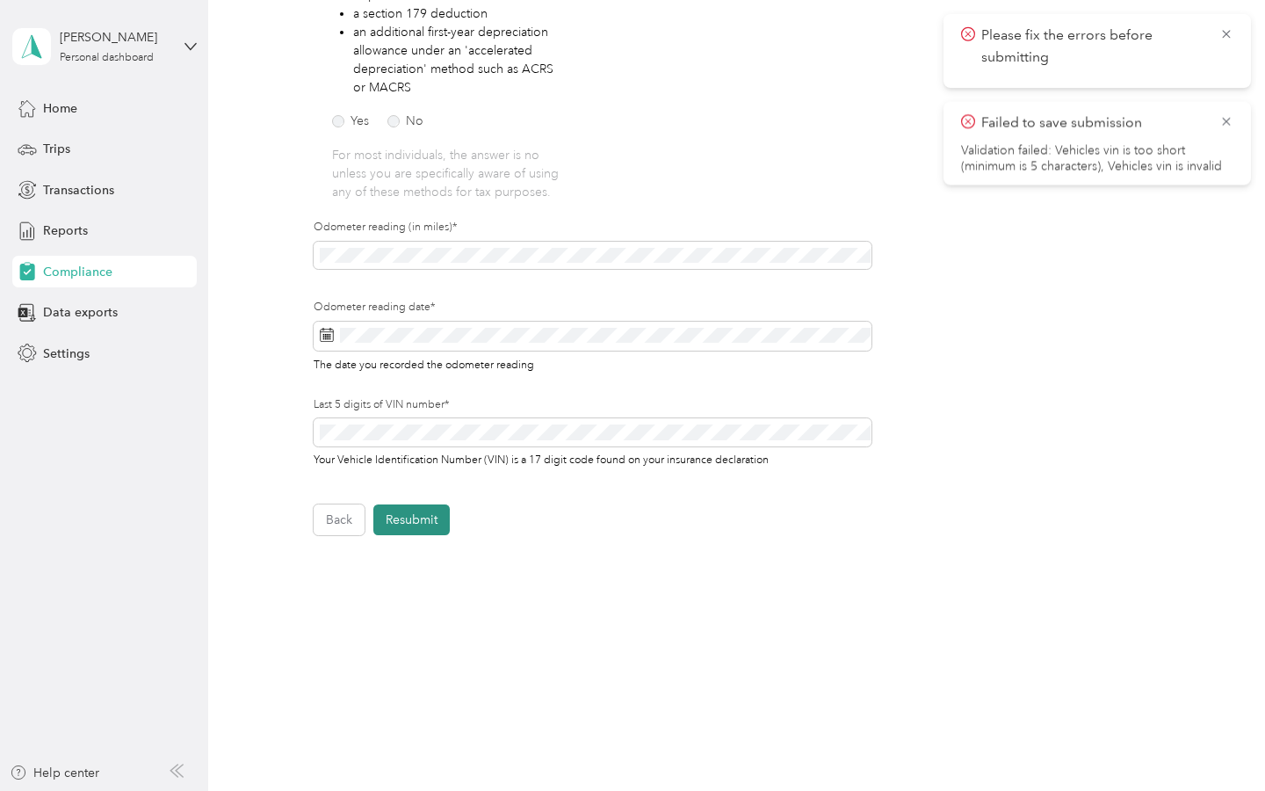
click at [416, 521] on button "Resubmit" at bounding box center [411, 519] width 76 height 31
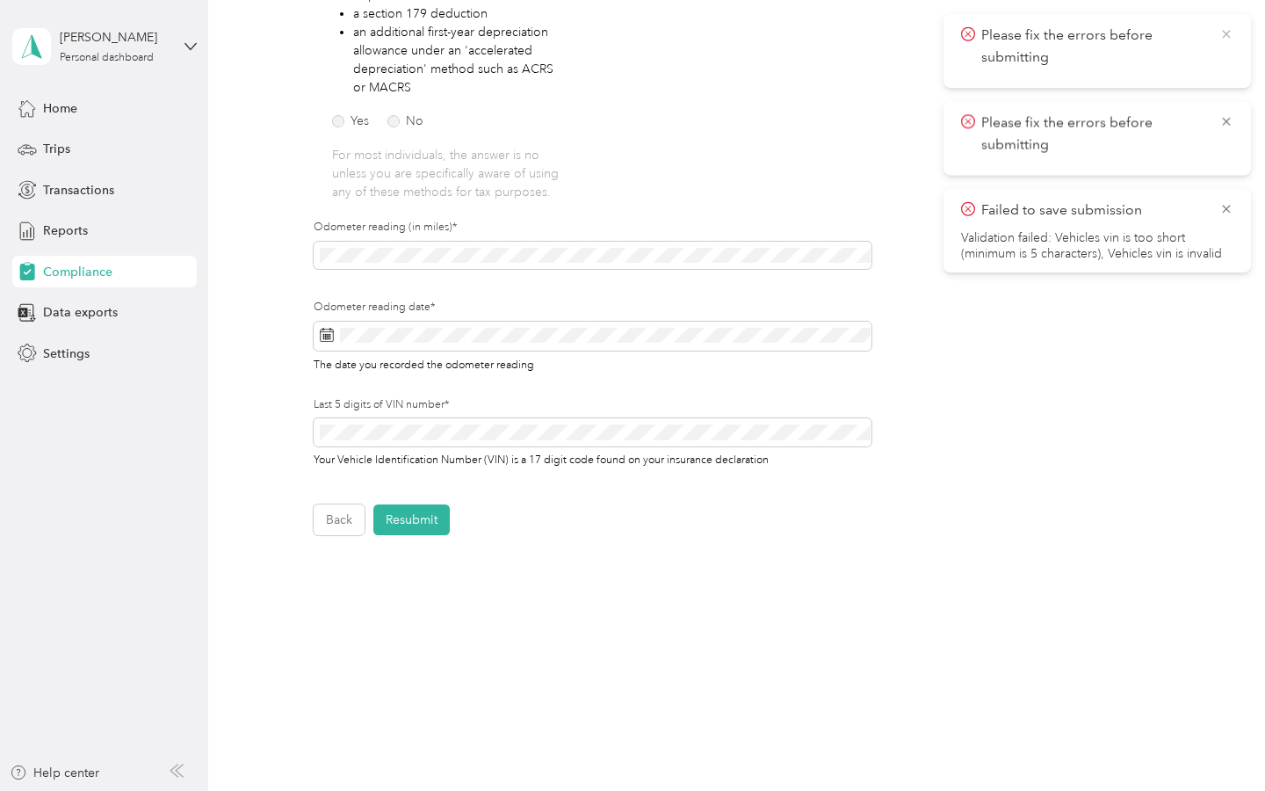
click at [1232, 37] on icon at bounding box center [1226, 34] width 14 height 16
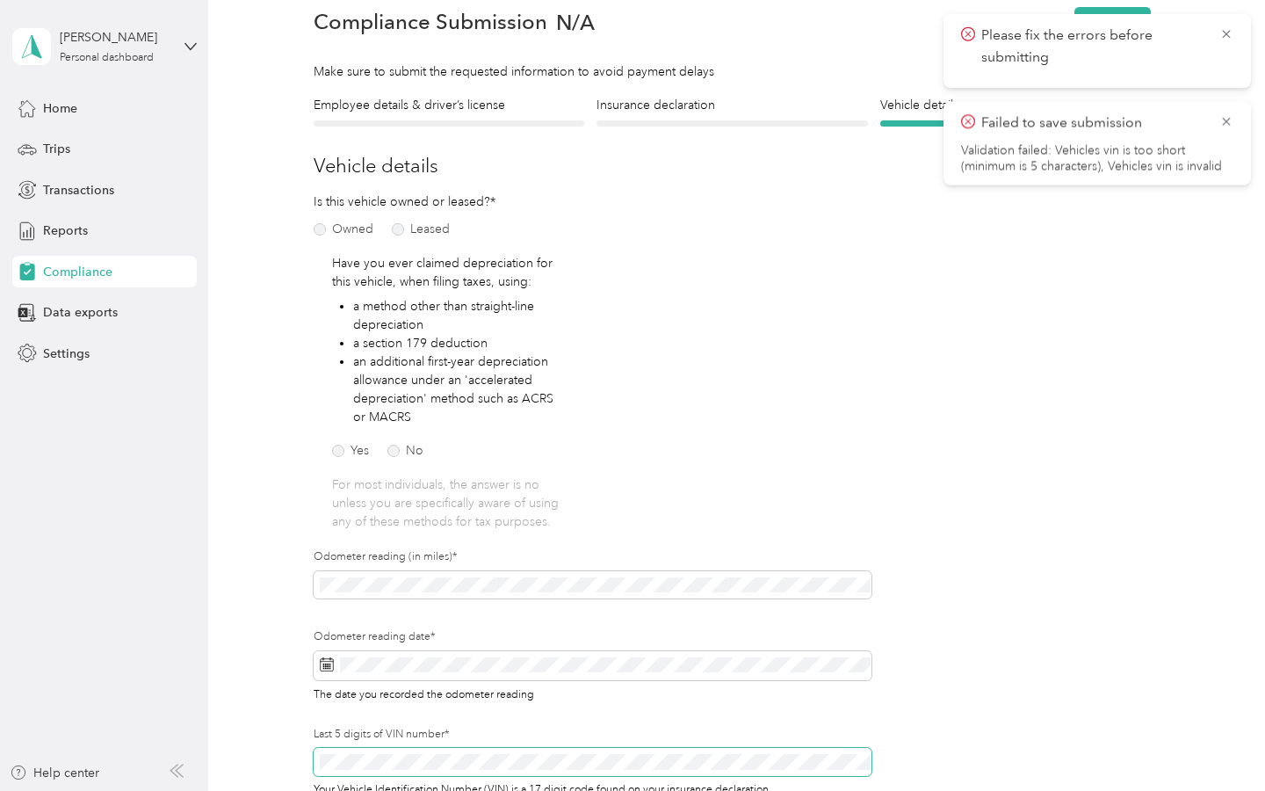
scroll to position [0, 0]
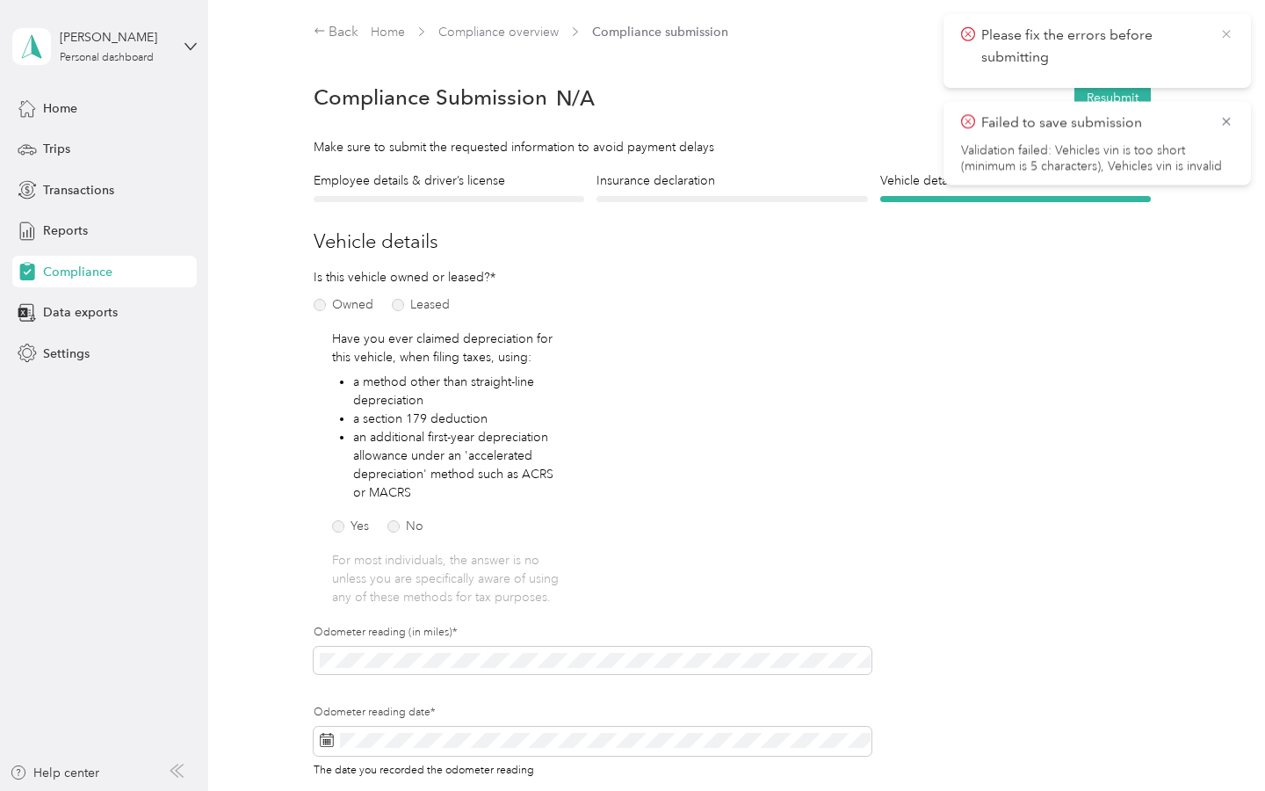
click at [1228, 39] on icon at bounding box center [1226, 34] width 14 height 16
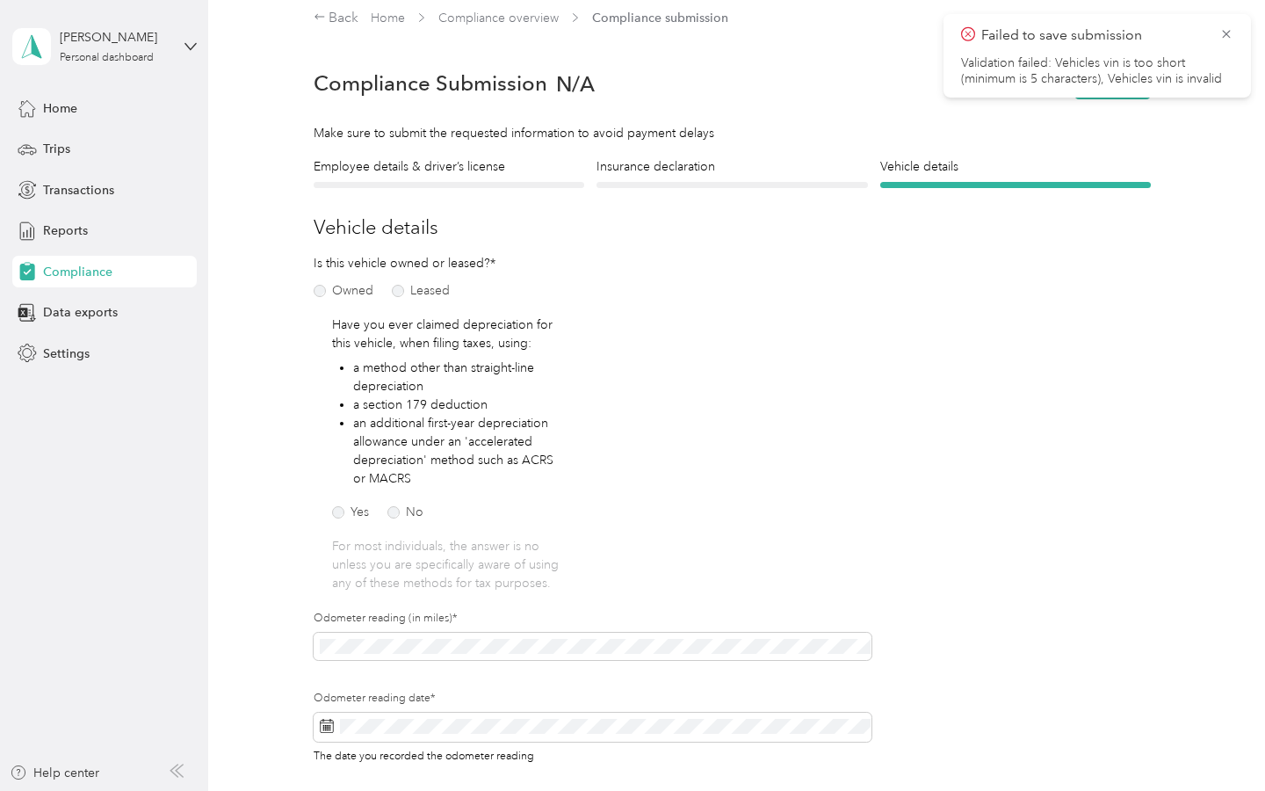
scroll to position [18, 0]
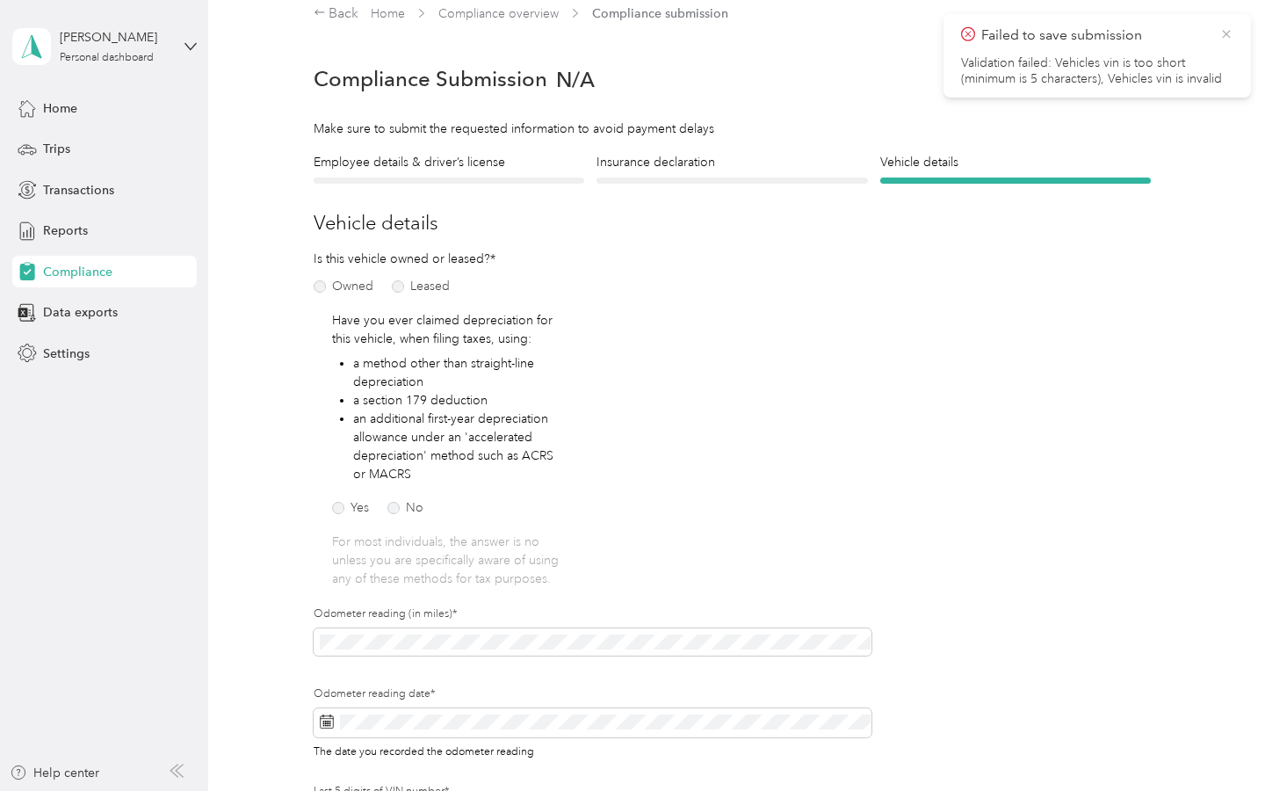
click at [1226, 34] on icon at bounding box center [1226, 34] width 8 height 8
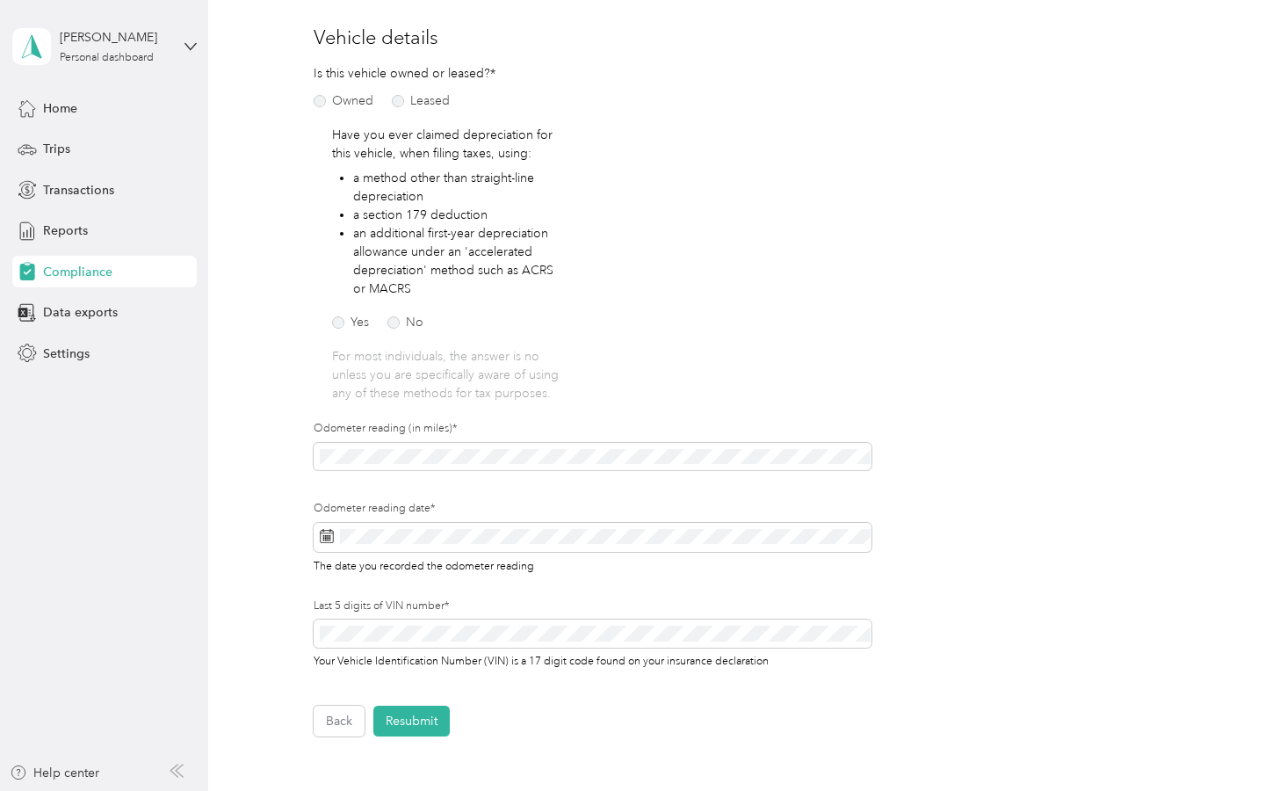
scroll to position [405, 0]
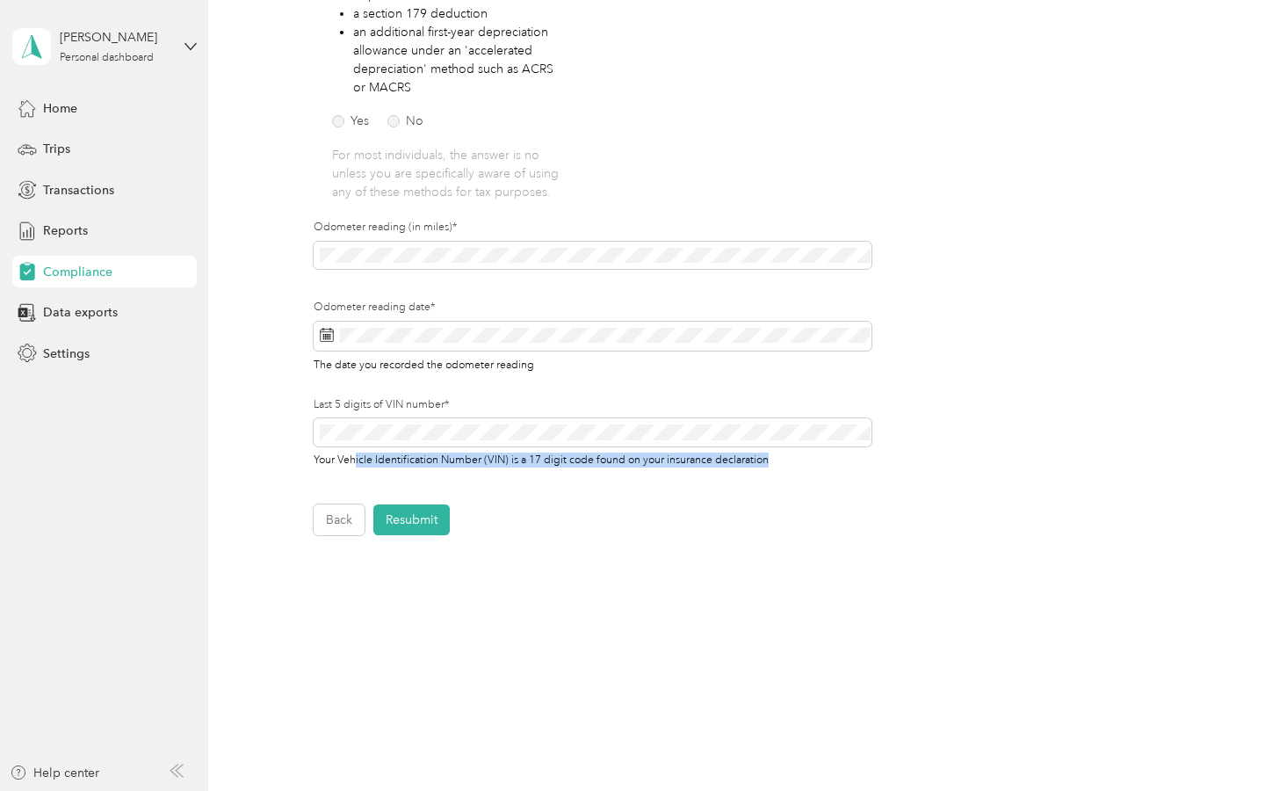
drag, startPoint x: 358, startPoint y: 463, endPoint x: 593, endPoint y: 471, distance: 234.7
click at [593, 471] on div "Last 5 digits of VIN number* Your Vehicle Identification Number (VIN) is a 17 d…" at bounding box center [593, 445] width 559 height 96
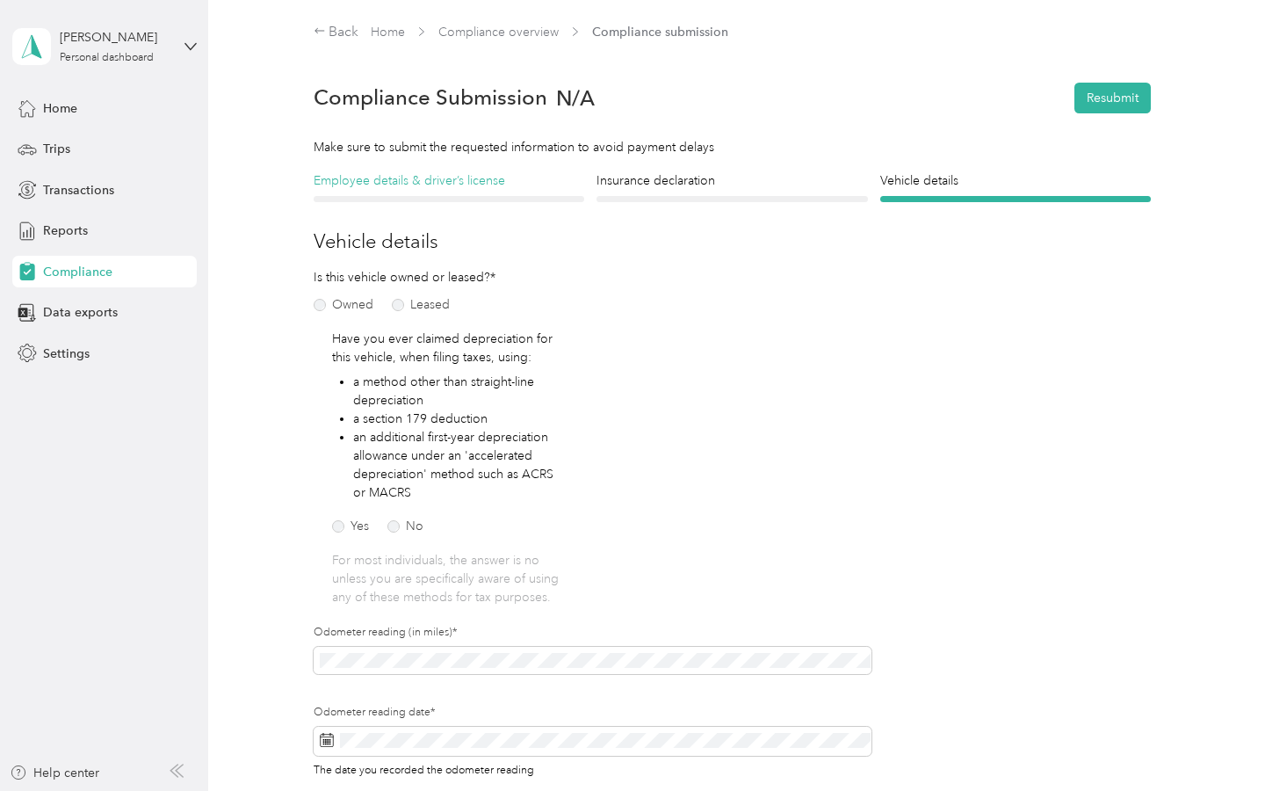
click at [498, 189] on h4 "Employee details & driver’s license" at bounding box center [449, 180] width 271 height 18
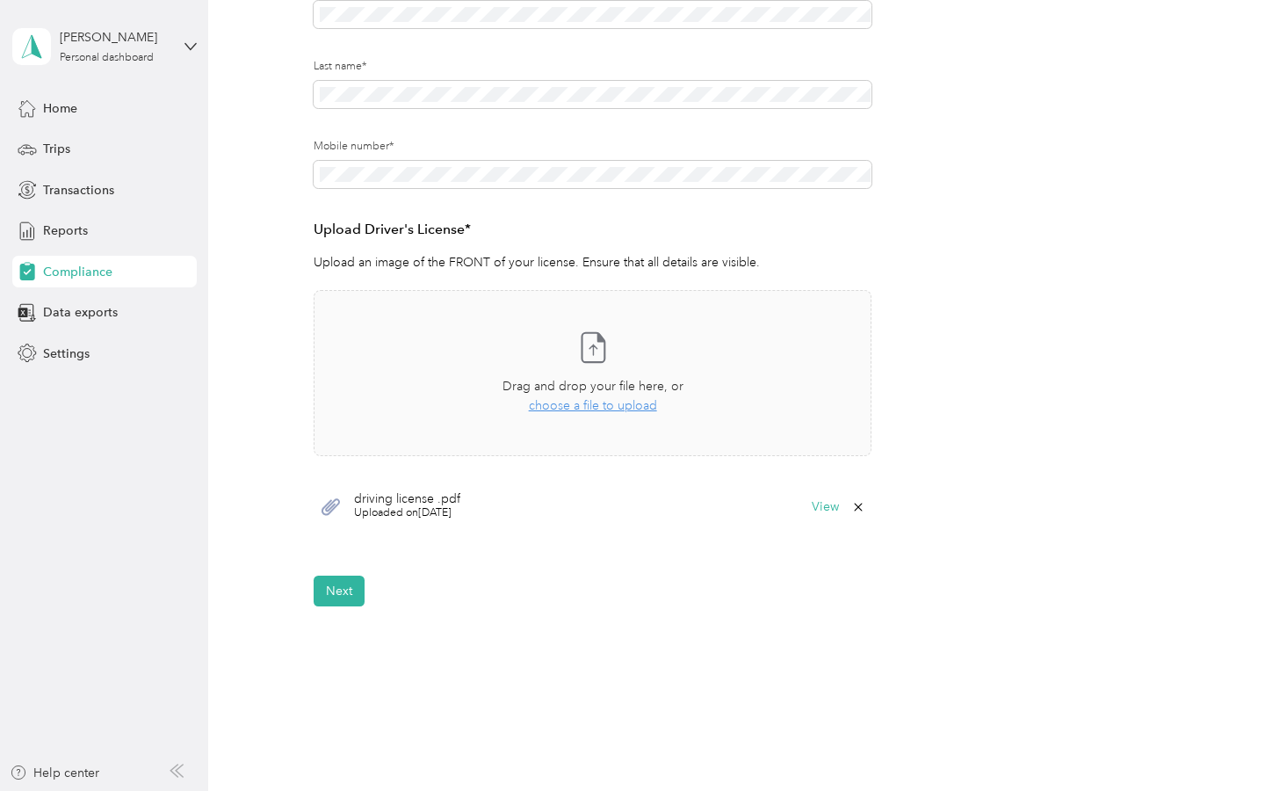
scroll to position [360, 0]
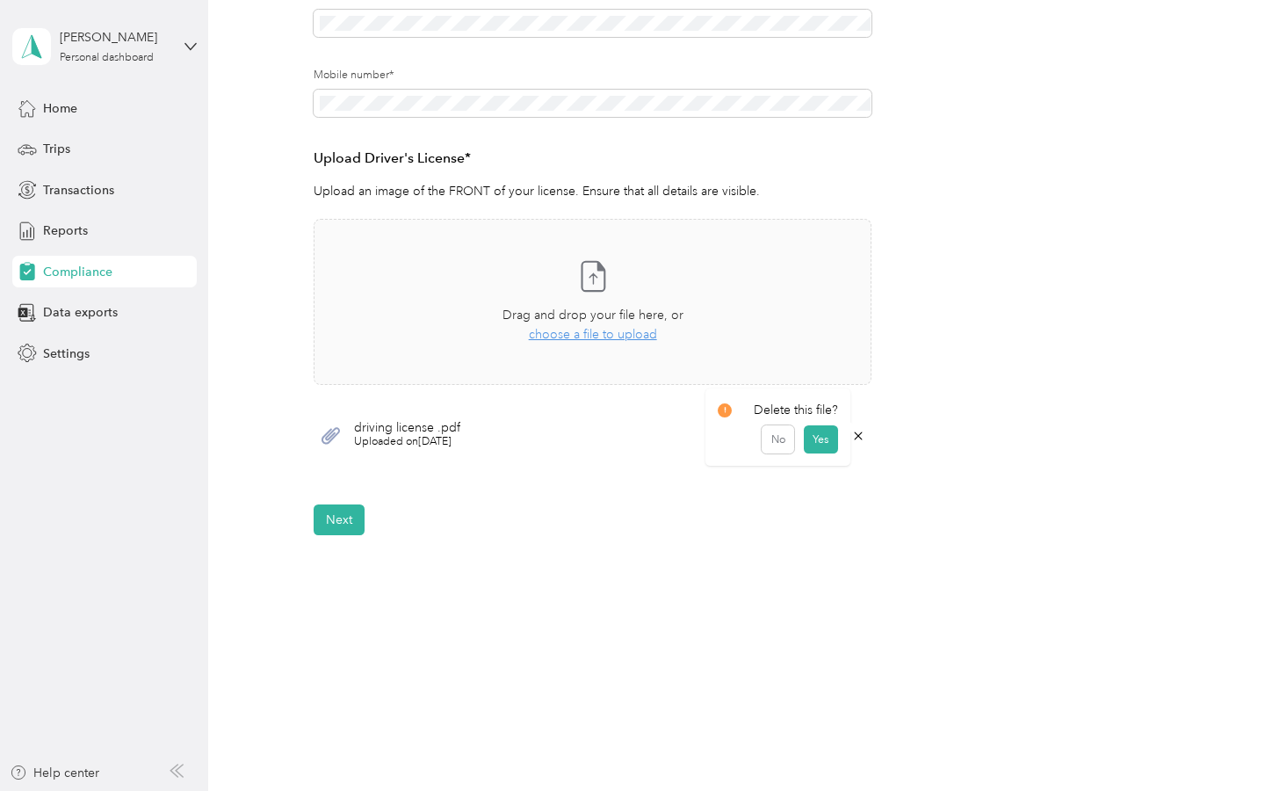
click at [865, 439] on icon at bounding box center [858, 436] width 14 height 14
click at [783, 452] on button "No" at bounding box center [778, 448] width 33 height 28
click at [343, 519] on button "Next" at bounding box center [339, 519] width 51 height 31
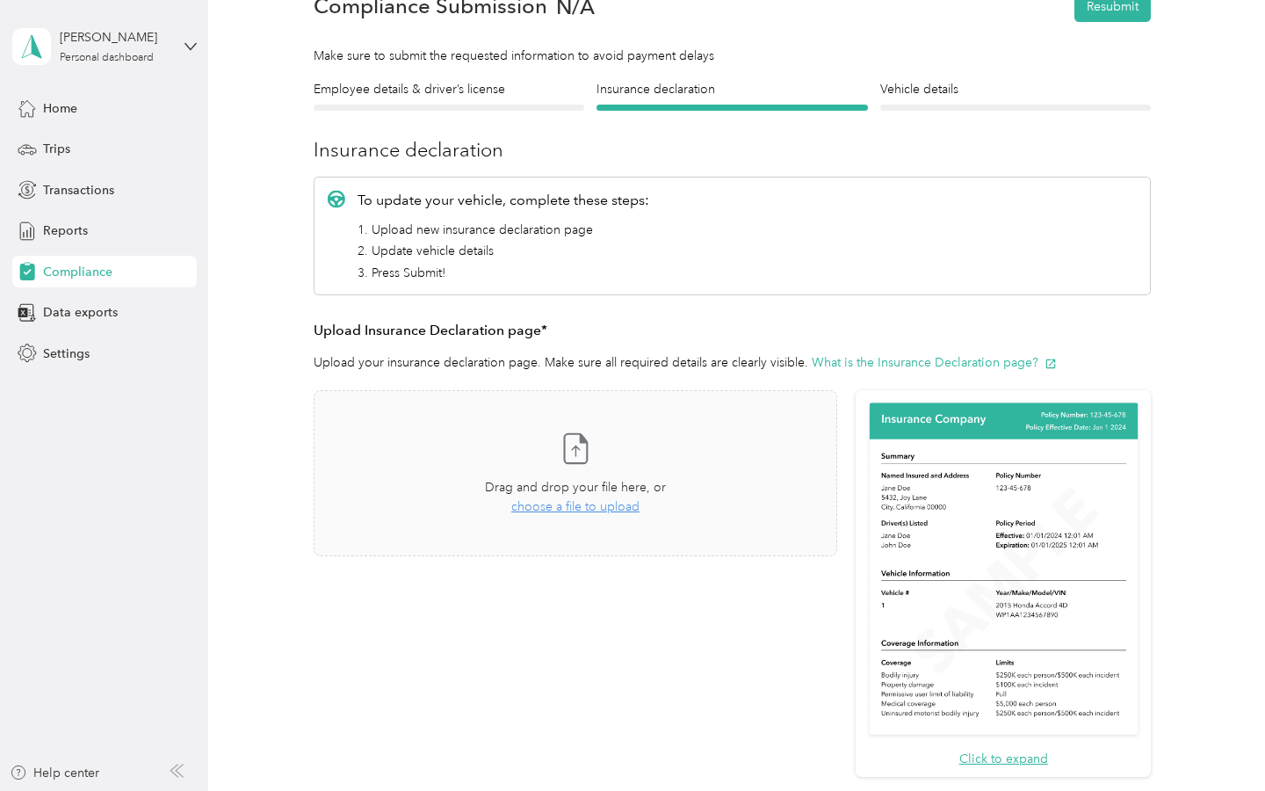
scroll to position [96, 0]
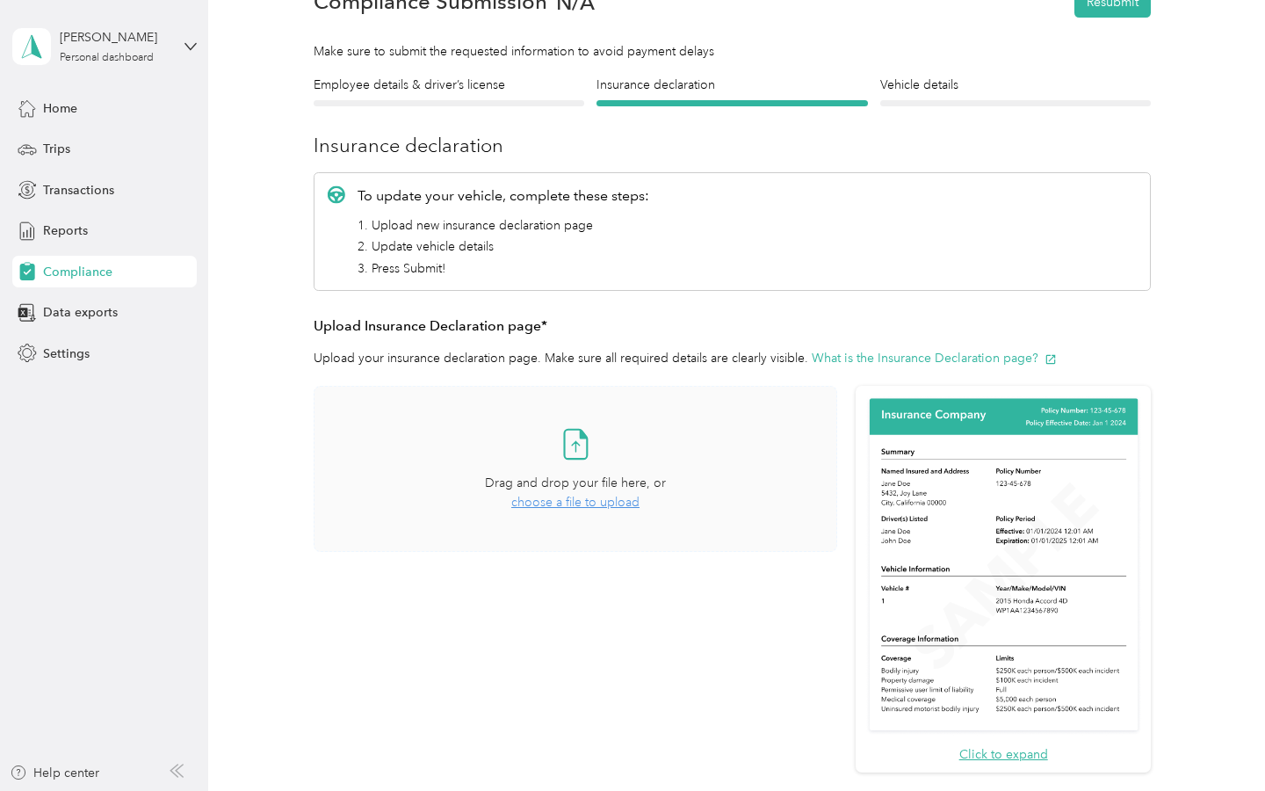
click at [601, 500] on span "choose a file to upload" at bounding box center [575, 502] width 128 height 15
click at [1161, 45] on p "Your file could not be uploaded." at bounding box center [1103, 36] width 208 height 22
click at [1225, 33] on icon at bounding box center [1226, 34] width 14 height 16
click at [965, 91] on h4 "Vehicle details" at bounding box center [1015, 85] width 271 height 18
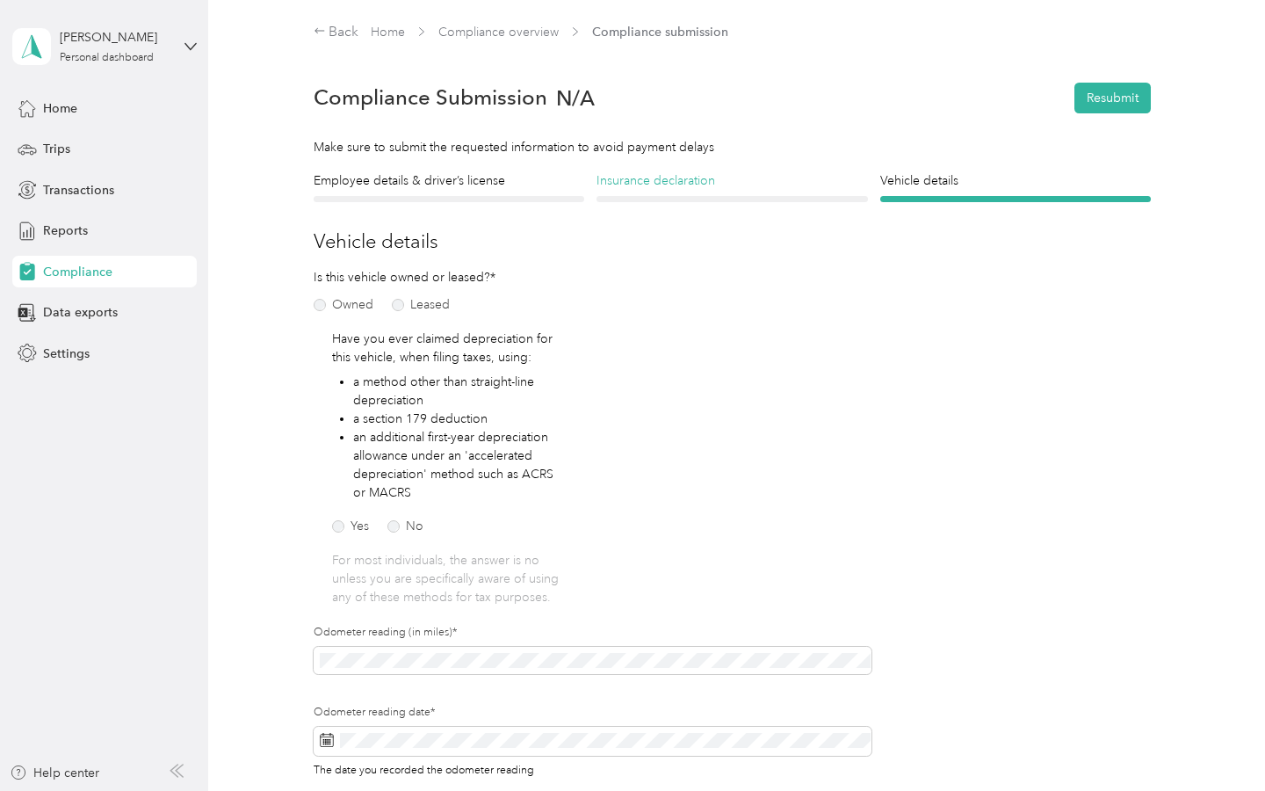
click at [742, 187] on h4 "Insurance declaration" at bounding box center [731, 180] width 271 height 18
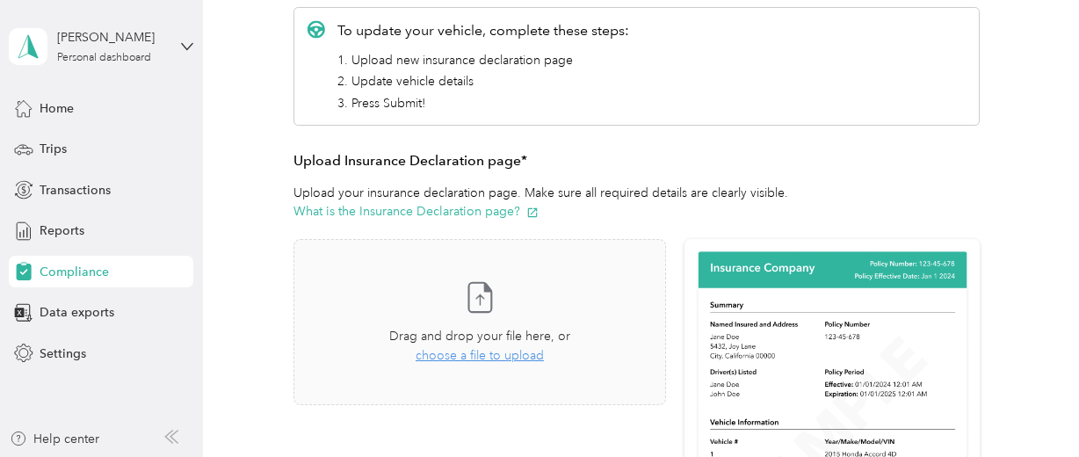
scroll to position [378, 0]
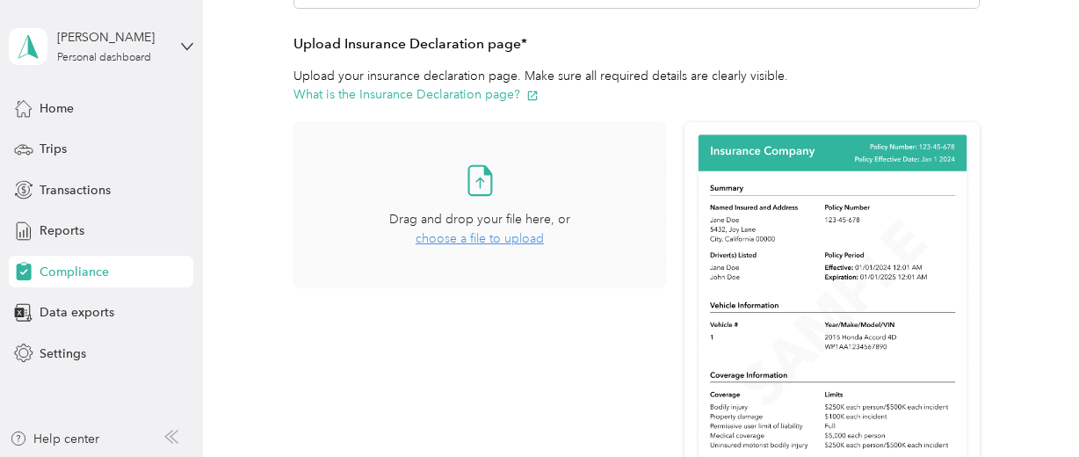
click at [494, 241] on span "choose a file to upload" at bounding box center [480, 238] width 128 height 15
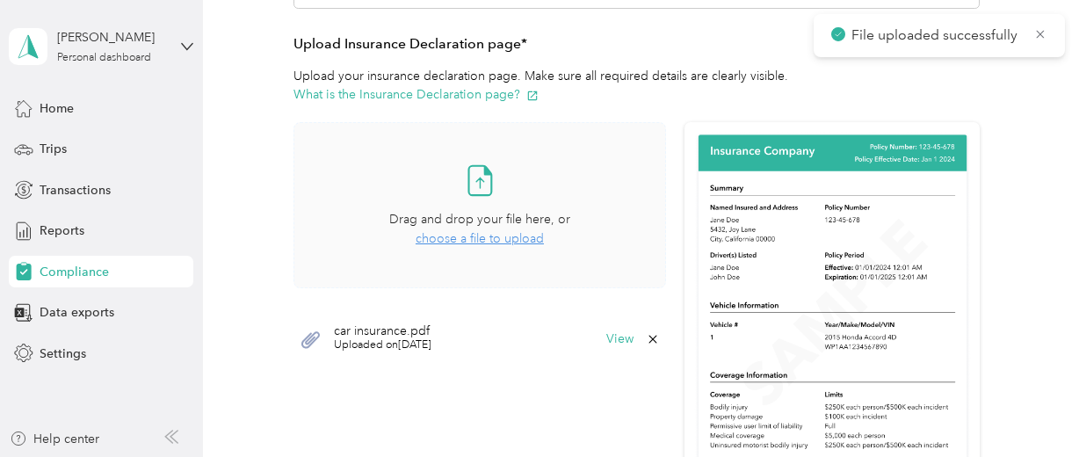
scroll to position [808, 0]
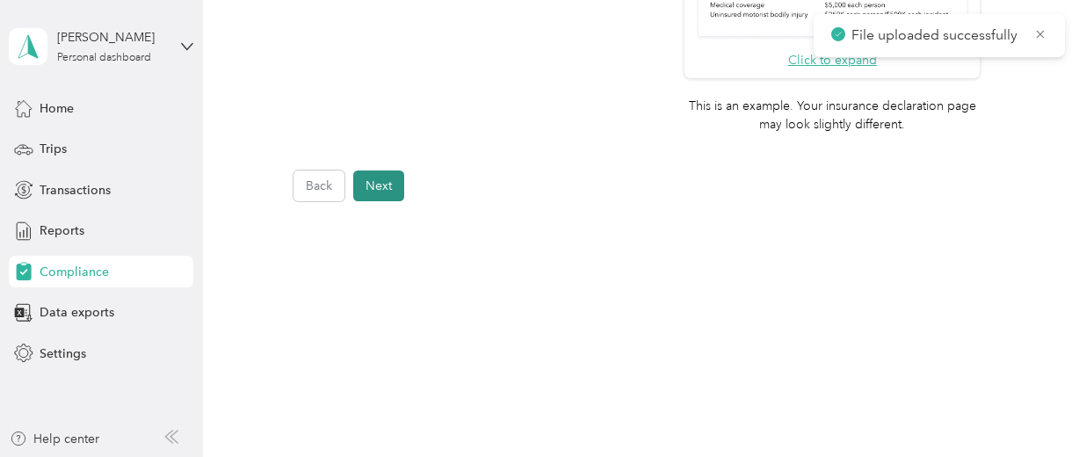
click at [389, 193] on button "Next" at bounding box center [378, 185] width 51 height 31
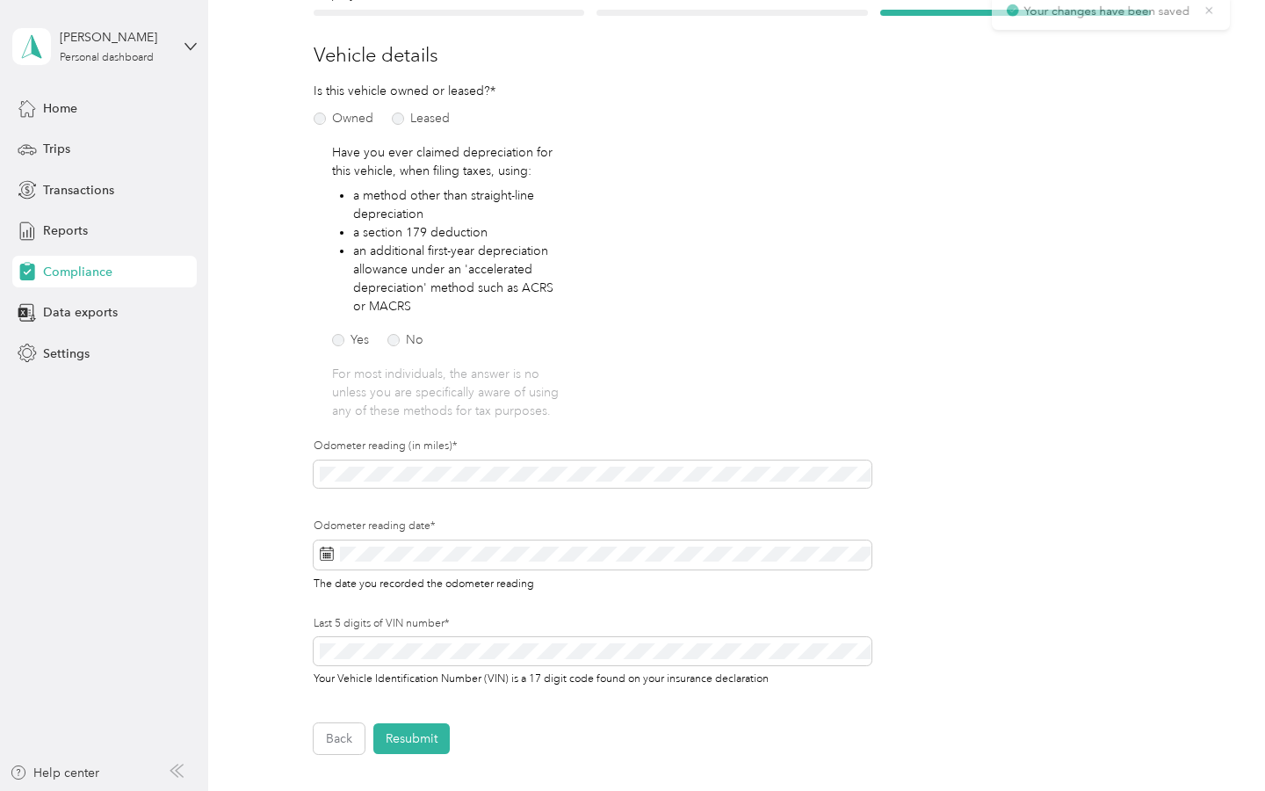
scroll to position [405, 0]
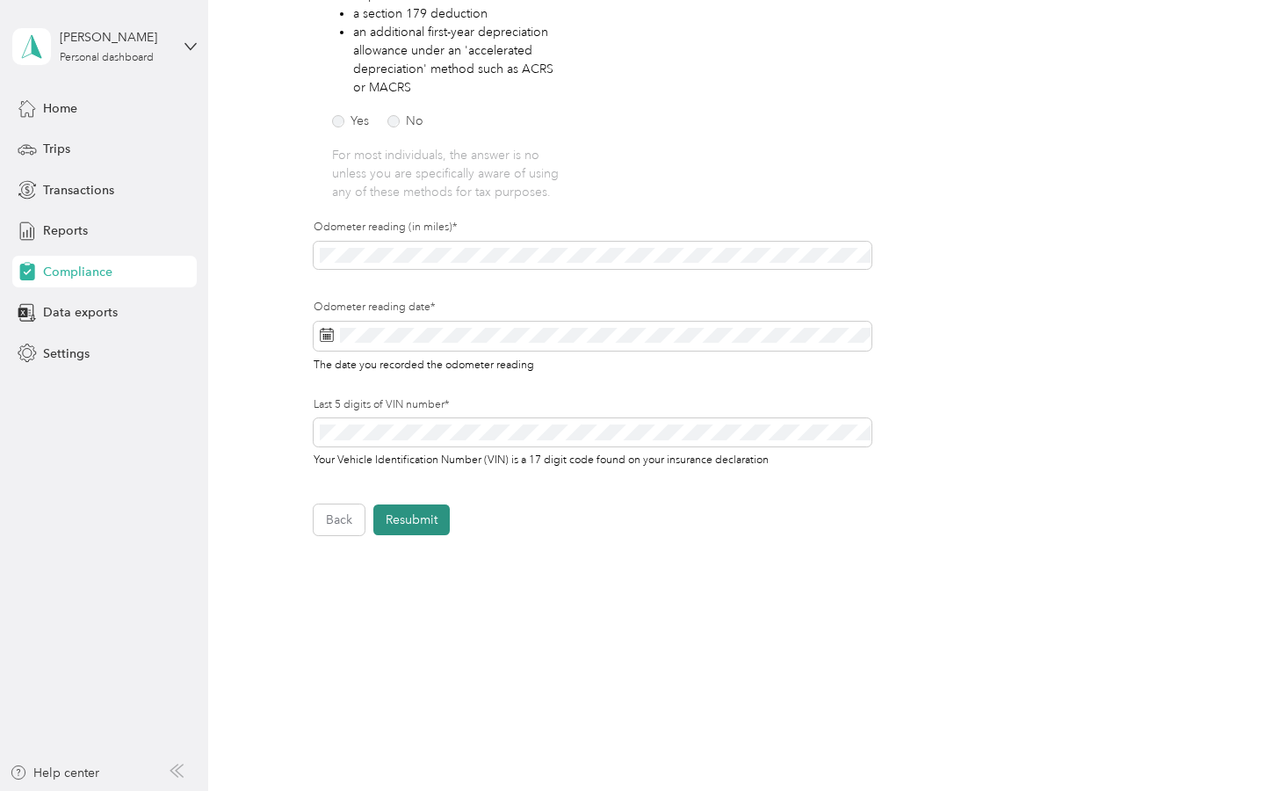
click at [423, 518] on button "Resubmit" at bounding box center [411, 519] width 76 height 31
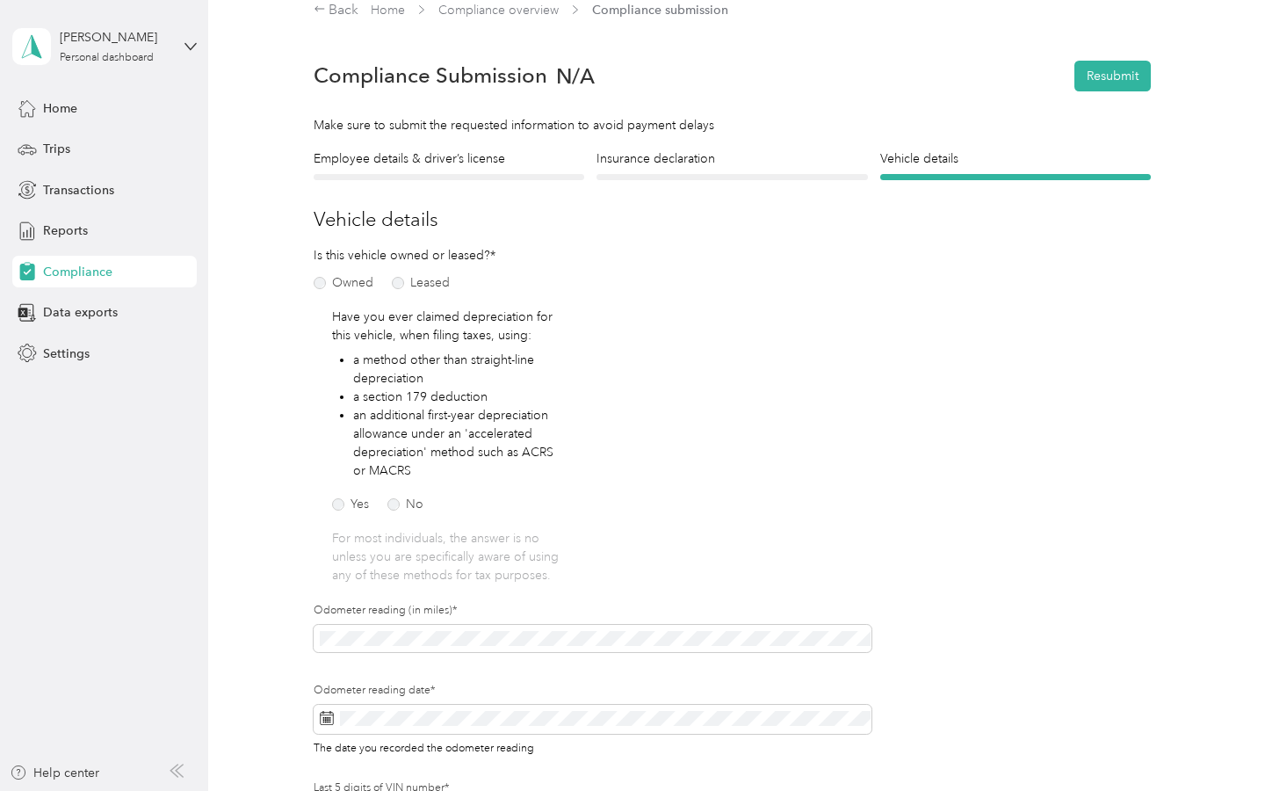
scroll to position [21, 0]
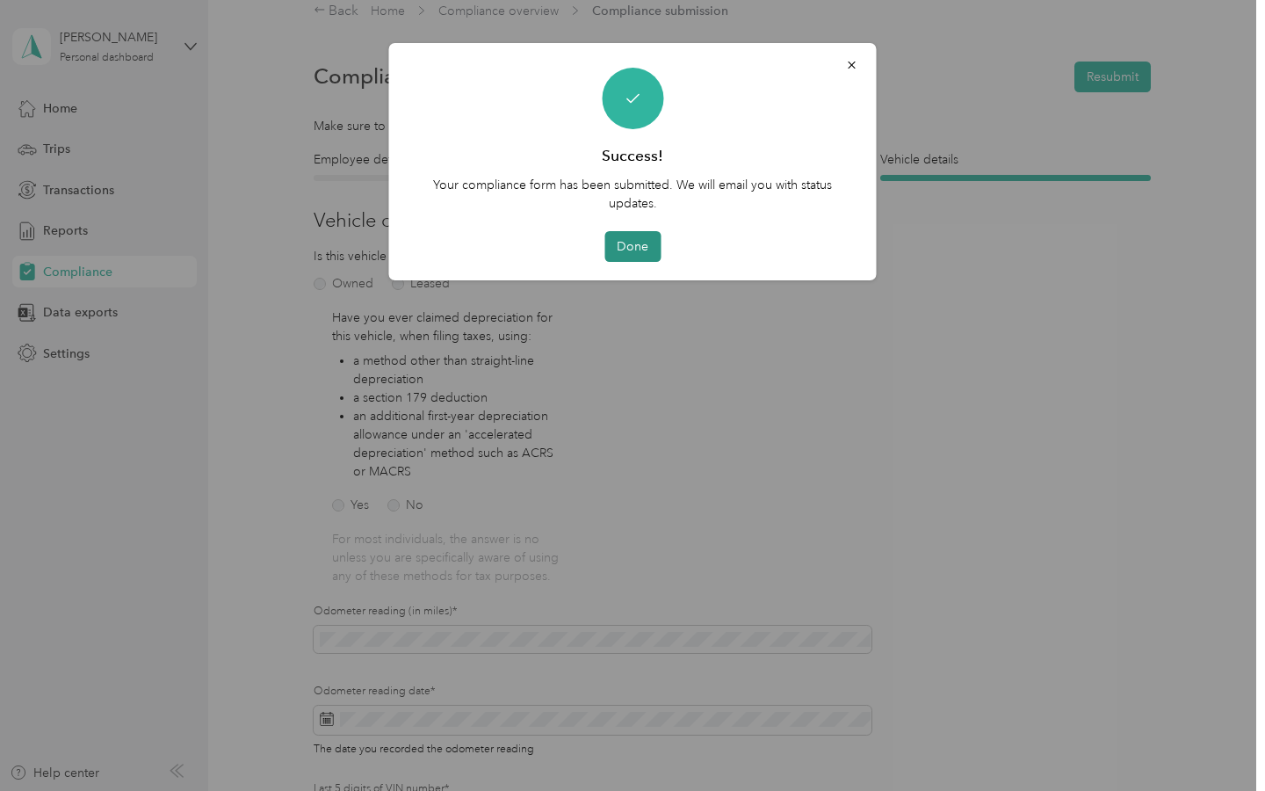
click at [654, 251] on button "Done" at bounding box center [632, 246] width 56 height 31
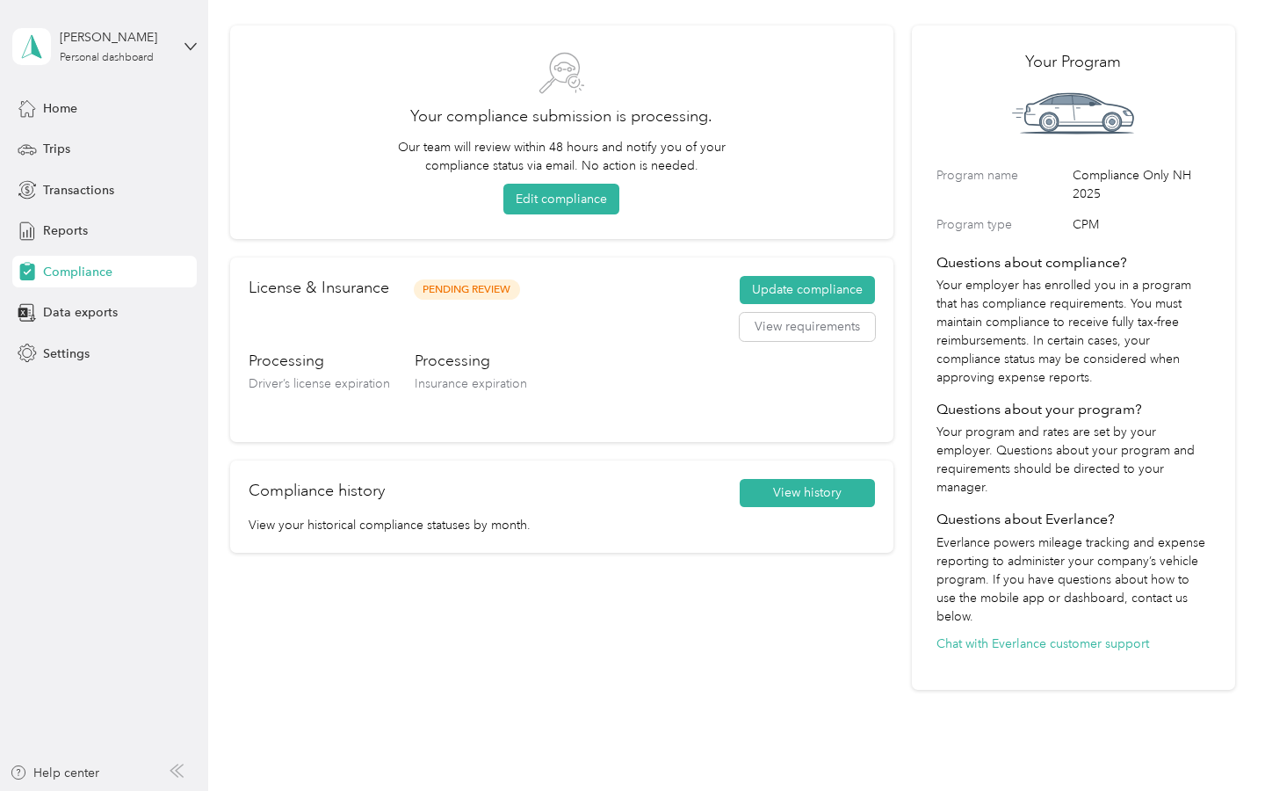
scroll to position [65, 0]
click at [87, 313] on span "Data exports" at bounding box center [80, 312] width 75 height 18
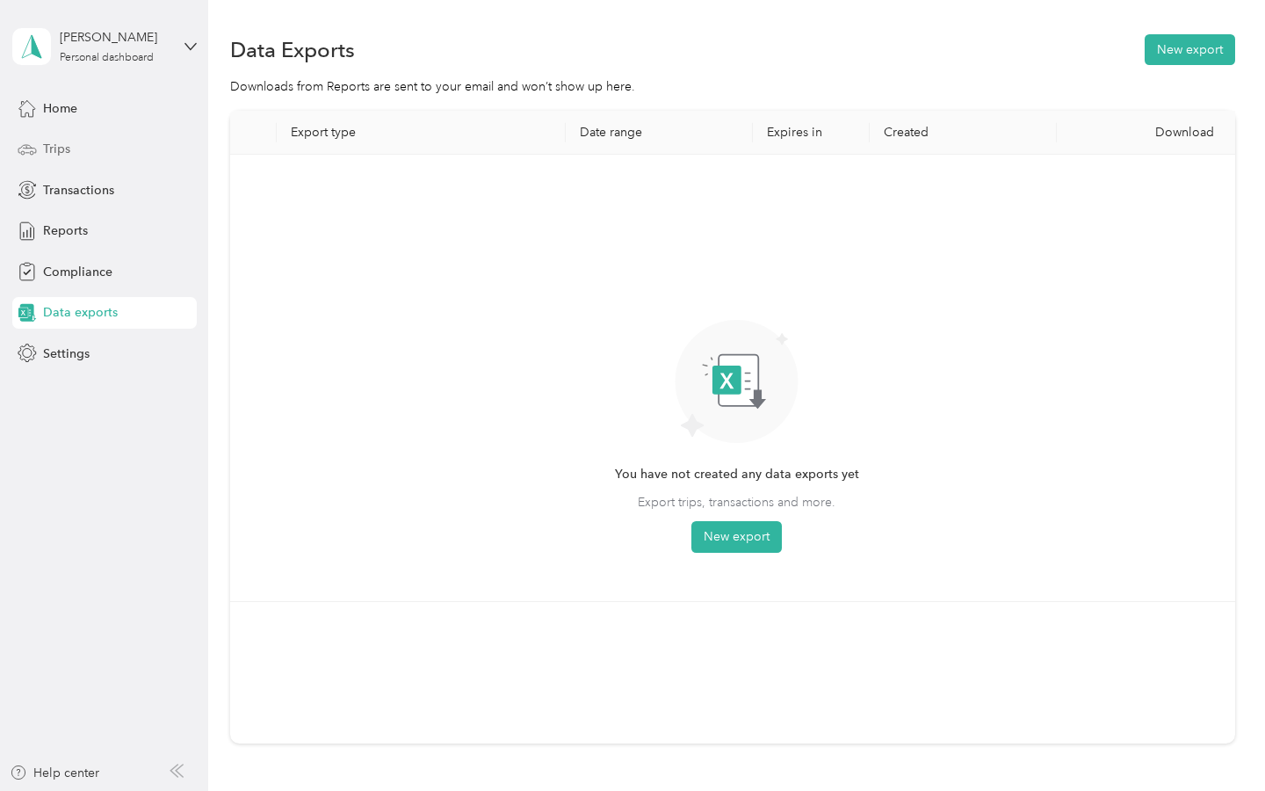
click at [67, 151] on span "Trips" at bounding box center [56, 149] width 27 height 18
